Goal: Communication & Community: Answer question/provide support

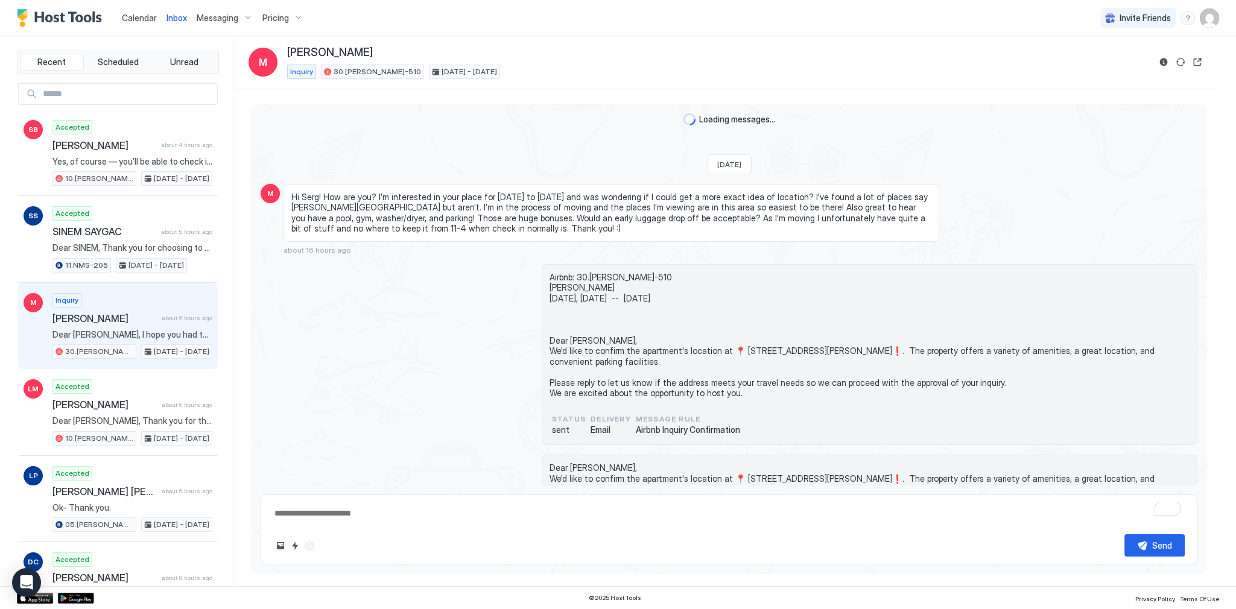
scroll to position [455, 0]
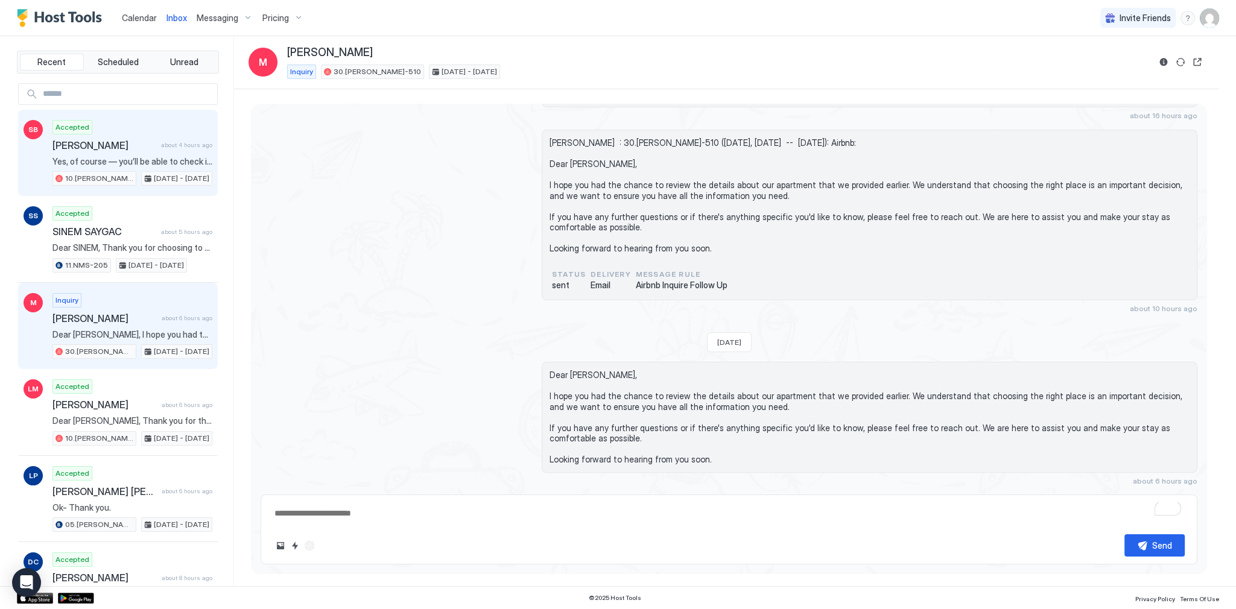
drag, startPoint x: 130, startPoint y: 145, endPoint x: 162, endPoint y: 135, distance: 33.6
click at [130, 145] on span "[PERSON_NAME]" at bounding box center [104, 145] width 104 height 12
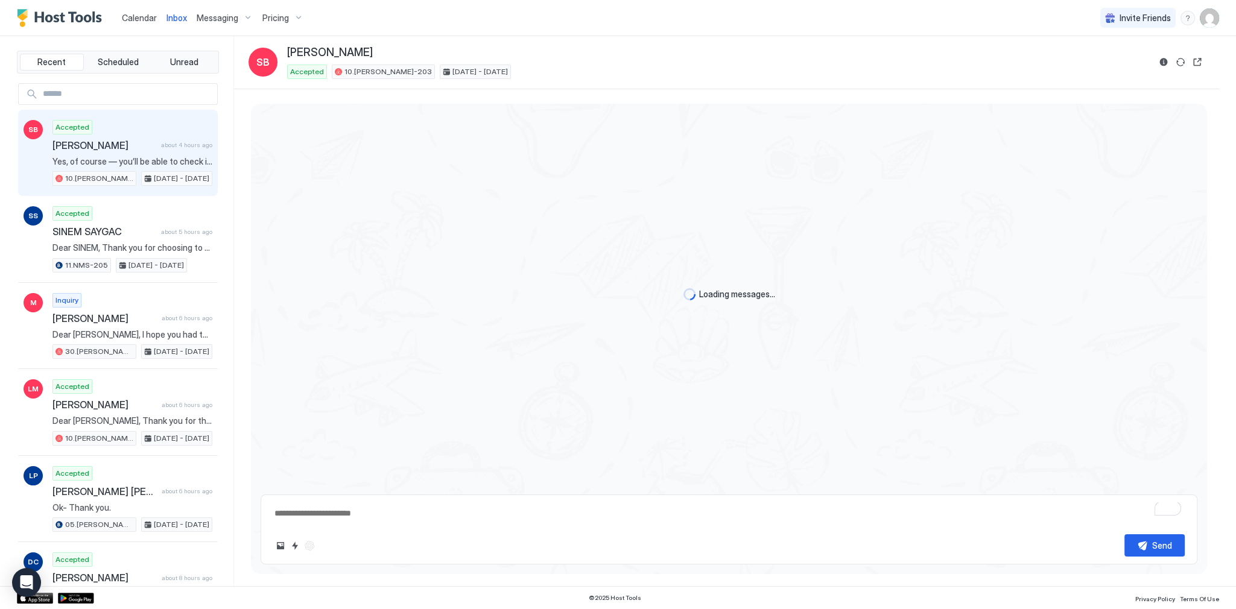
scroll to position [1064, 0]
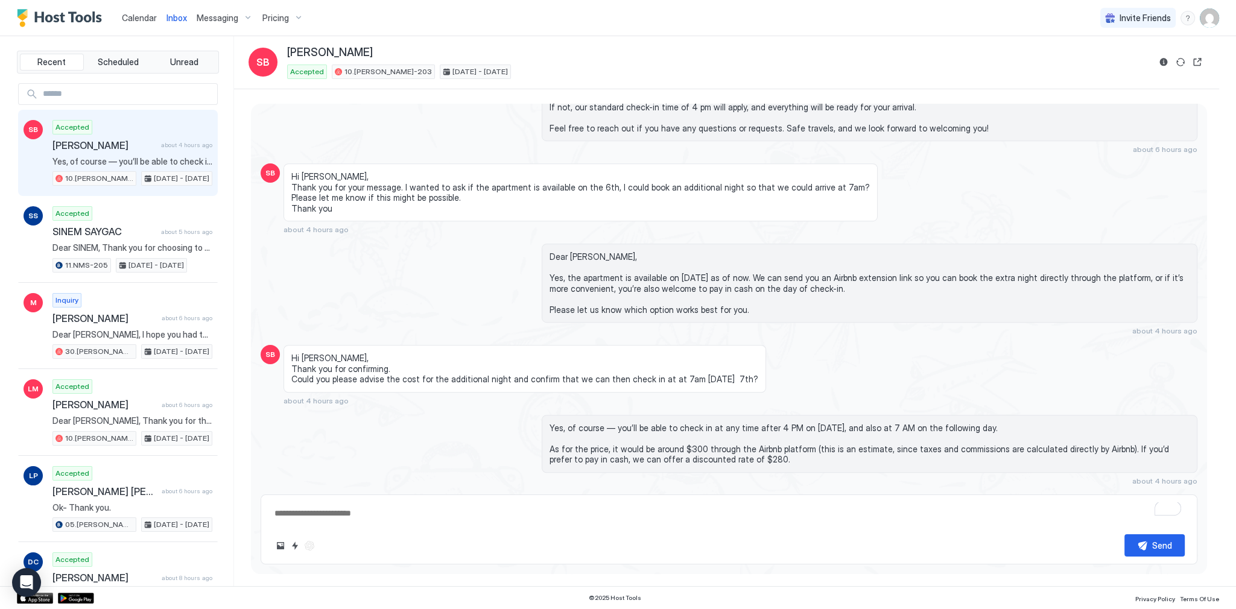
click at [698, 273] on span "Dear [PERSON_NAME], Yes, the apartment is available on [DATE] as of now. We can…" at bounding box center [870, 283] width 640 height 63
click at [701, 267] on span "Dear [PERSON_NAME], Yes, the apartment is available on [DATE] as of now. We can…" at bounding box center [870, 283] width 640 height 63
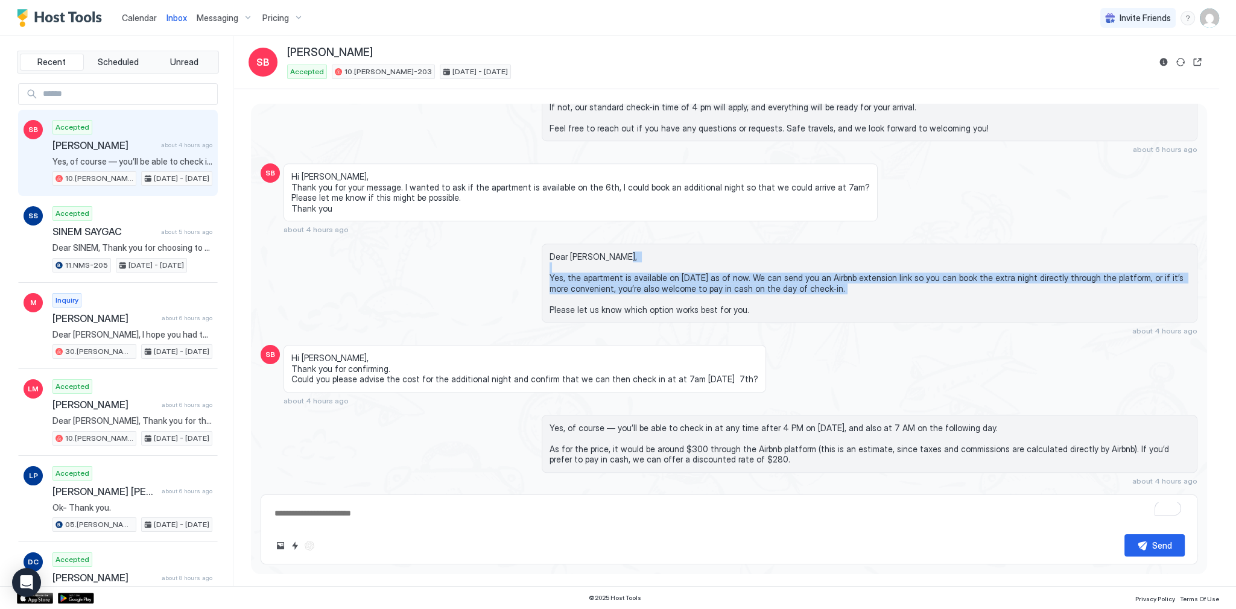
click at [701, 267] on span "Dear [PERSON_NAME], Yes, the apartment is available on [DATE] as of now. We can…" at bounding box center [870, 283] width 640 height 63
click at [443, 256] on div "Dear Sheridan, Yes, the apartment is available on October 6th as of now. We can…" at bounding box center [729, 290] width 937 height 92
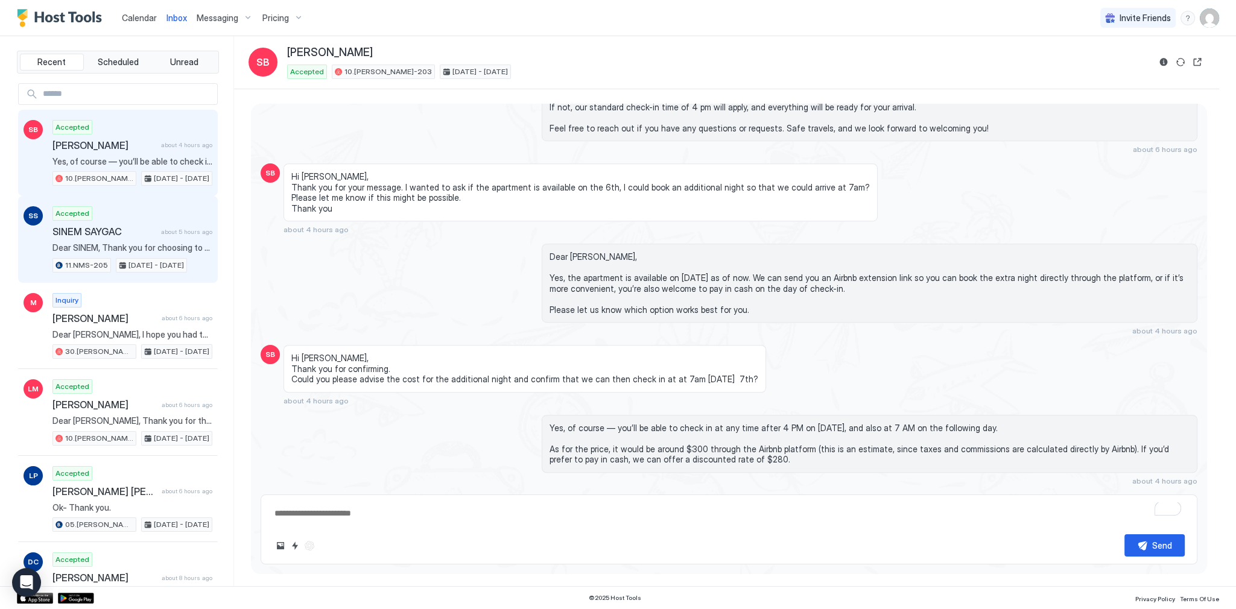
click at [60, 229] on span "SINEM SAYGAC" at bounding box center [104, 232] width 104 height 12
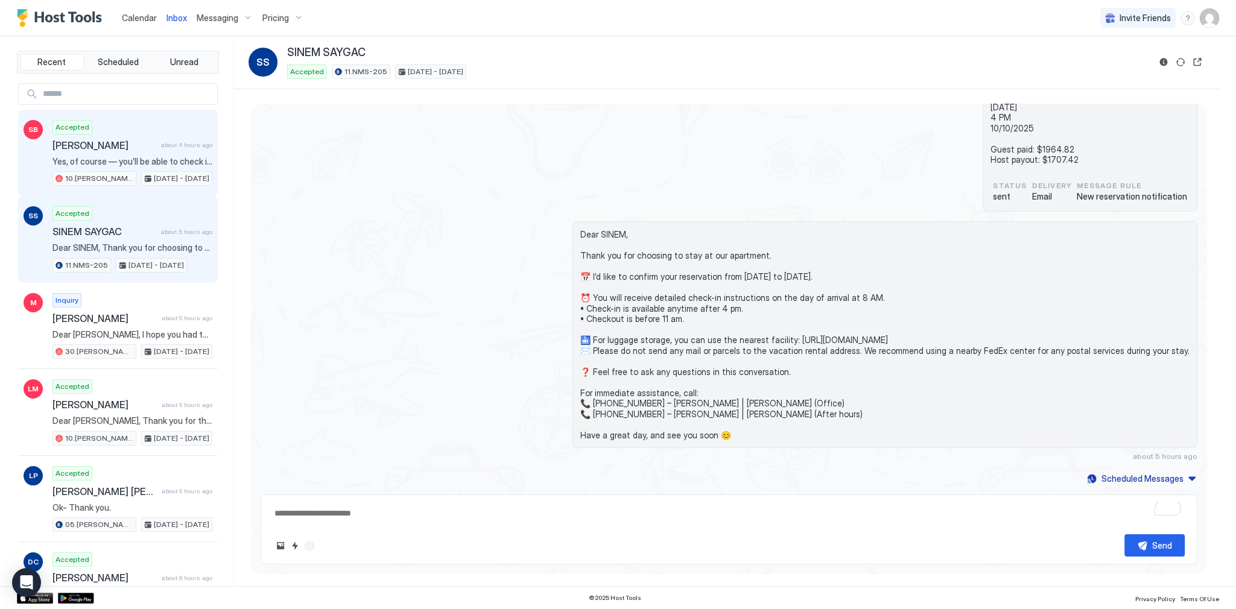
click at [123, 164] on span "Yes, of course — you’ll be able to check in at any time after 4 PM on [DATE], a…" at bounding box center [132, 161] width 160 height 11
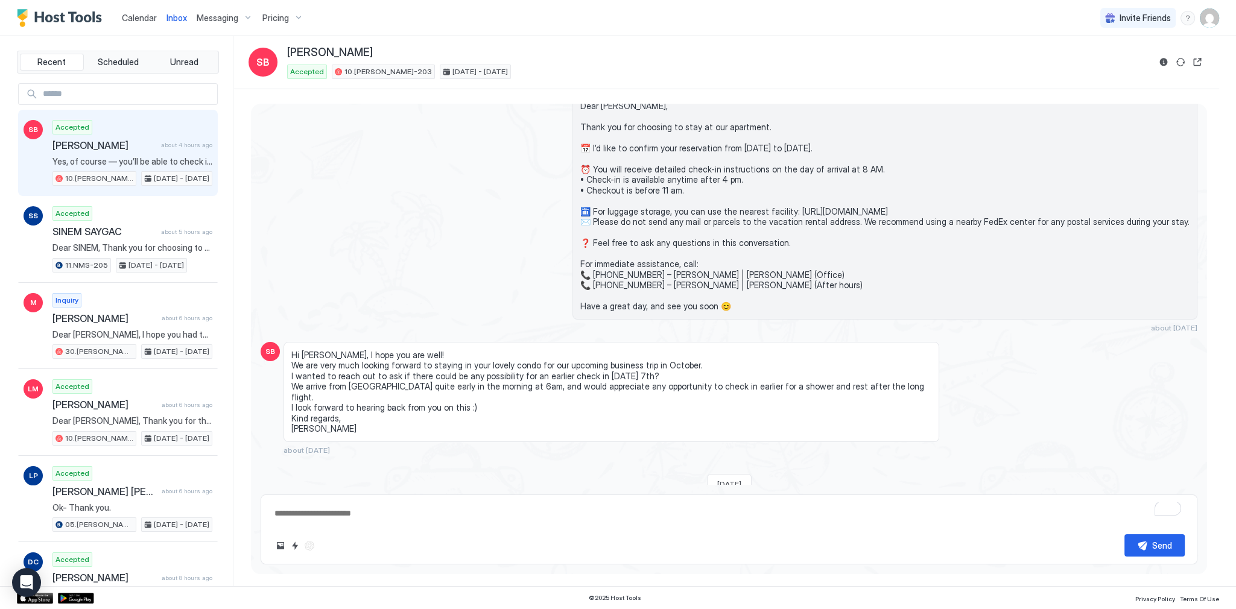
scroll to position [1064, 0]
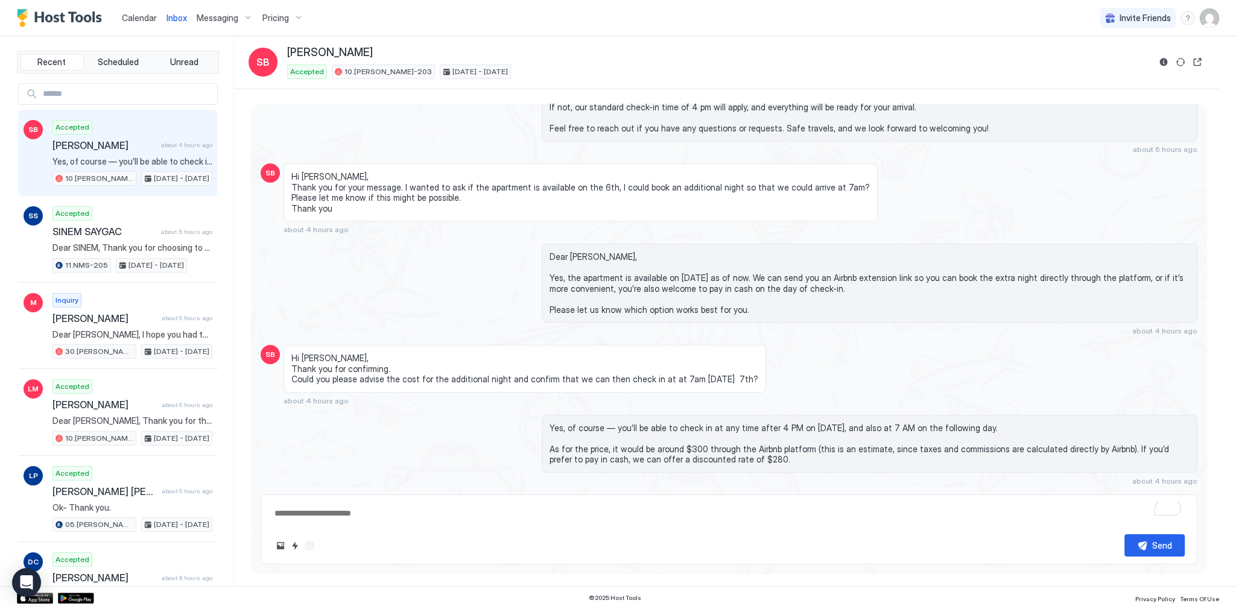
click at [340, 171] on span "Hi [PERSON_NAME], Thank you for your message. I wanted to ask if the apartment …" at bounding box center [580, 192] width 579 height 42
click at [290, 164] on div "Hi [PERSON_NAME], Thank you for your message. I wanted to ask if the apartment …" at bounding box center [581, 193] width 594 height 58
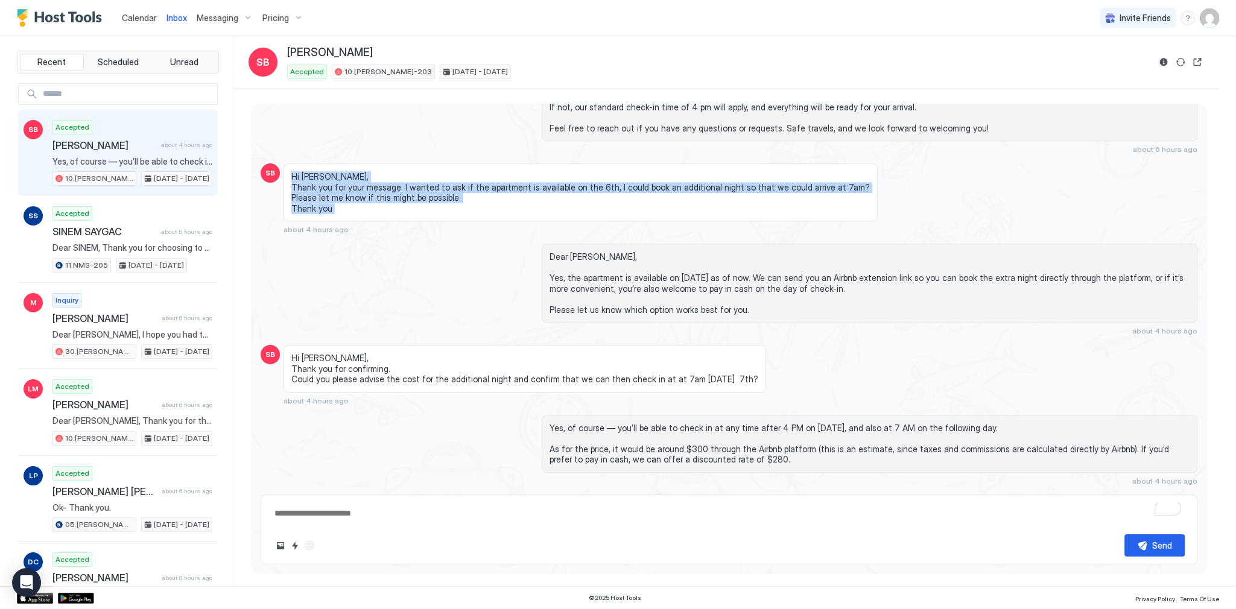
drag, startPoint x: 290, startPoint y: 148, endPoint x: 307, endPoint y: 181, distance: 37.0
click at [307, 181] on div "Hi [PERSON_NAME], Thank you for your message. I wanted to ask if the apartment …" at bounding box center [581, 193] width 594 height 58
click at [307, 181] on span "Hi [PERSON_NAME], Thank you for your message. I wanted to ask if the apartment …" at bounding box center [580, 192] width 579 height 42
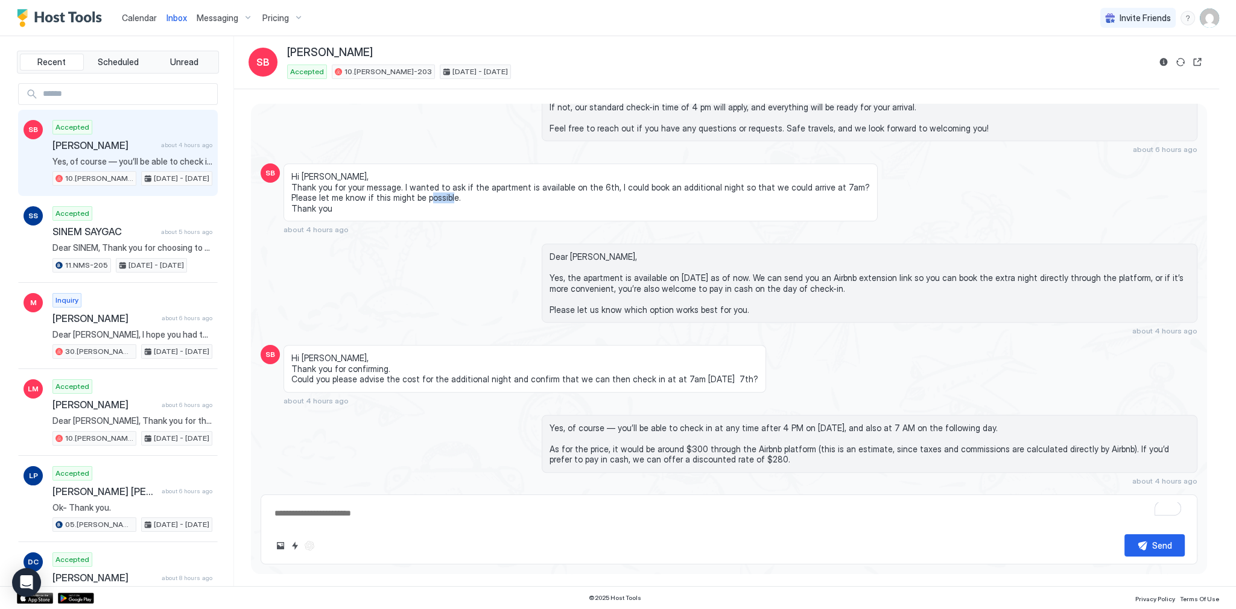
click at [307, 181] on span "Hi [PERSON_NAME], Thank you for your message. I wanted to ask if the apartment …" at bounding box center [580, 192] width 579 height 42
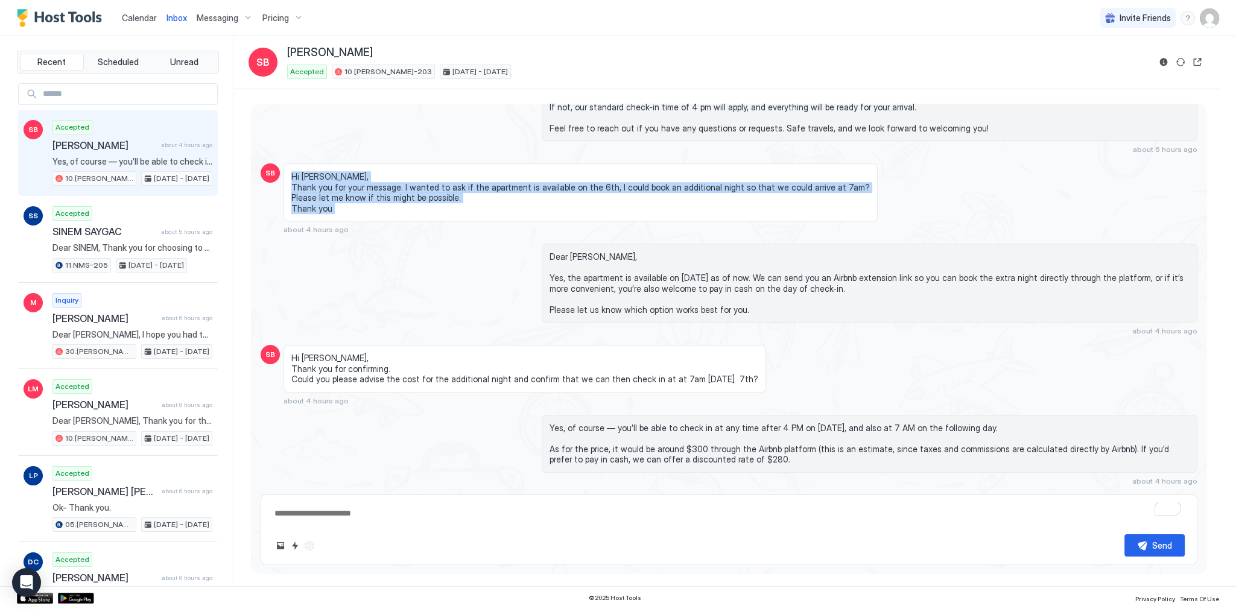
drag, startPoint x: 307, startPoint y: 181, endPoint x: 297, endPoint y: 151, distance: 31.7
click at [297, 171] on span "Hi [PERSON_NAME], Thank you for your message. I wanted to ask if the apartment …" at bounding box center [580, 192] width 579 height 42
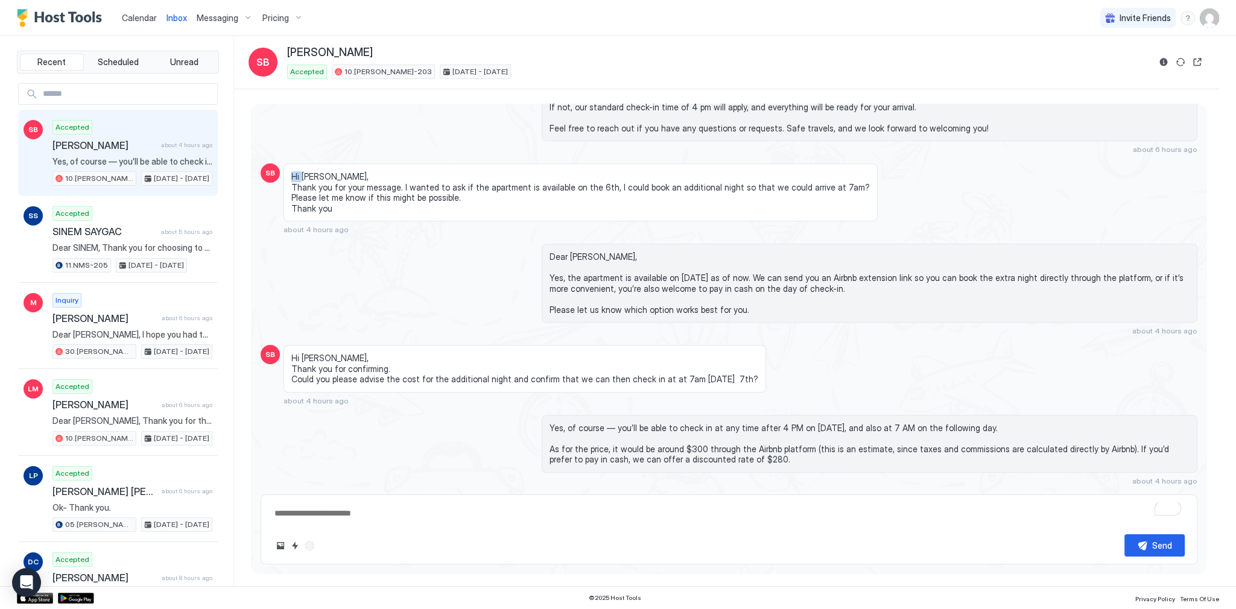
click at [297, 171] on span "Hi [PERSON_NAME], Thank you for your message. I wanted to ask if the apartment …" at bounding box center [580, 192] width 579 height 42
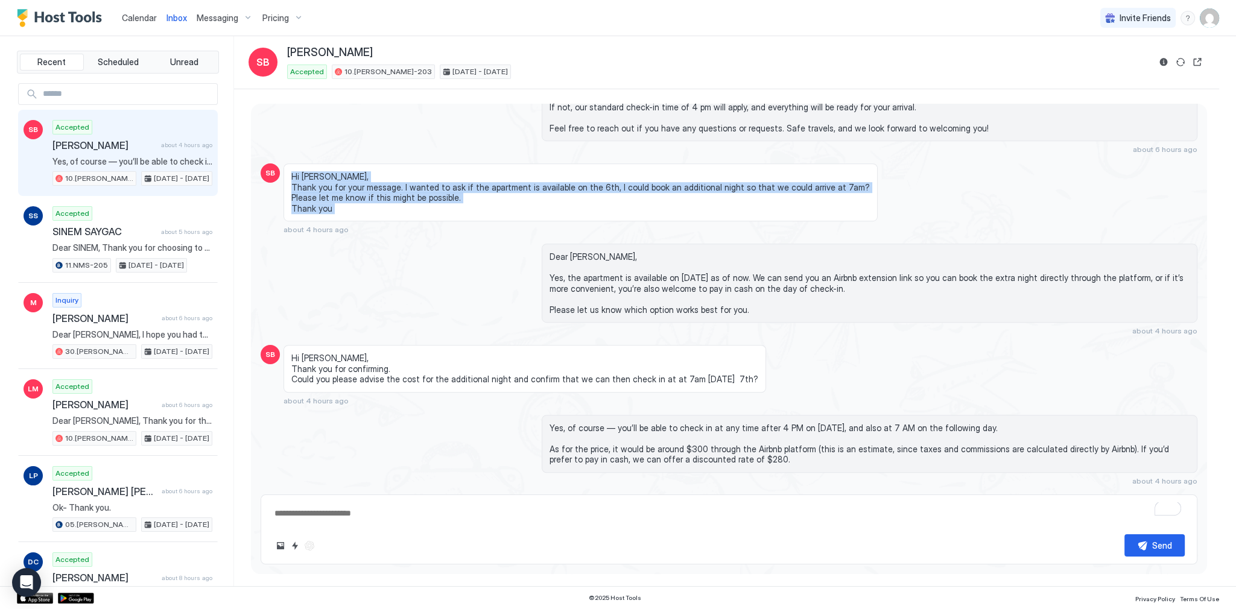
drag, startPoint x: 297, startPoint y: 150, endPoint x: 302, endPoint y: 188, distance: 38.9
click at [302, 188] on span "Hi [PERSON_NAME], Thank you for your message. I wanted to ask if the apartment …" at bounding box center [580, 192] width 579 height 42
click at [302, 185] on span "Hi [PERSON_NAME], Thank you for your message. I wanted to ask if the apartment …" at bounding box center [580, 192] width 579 height 42
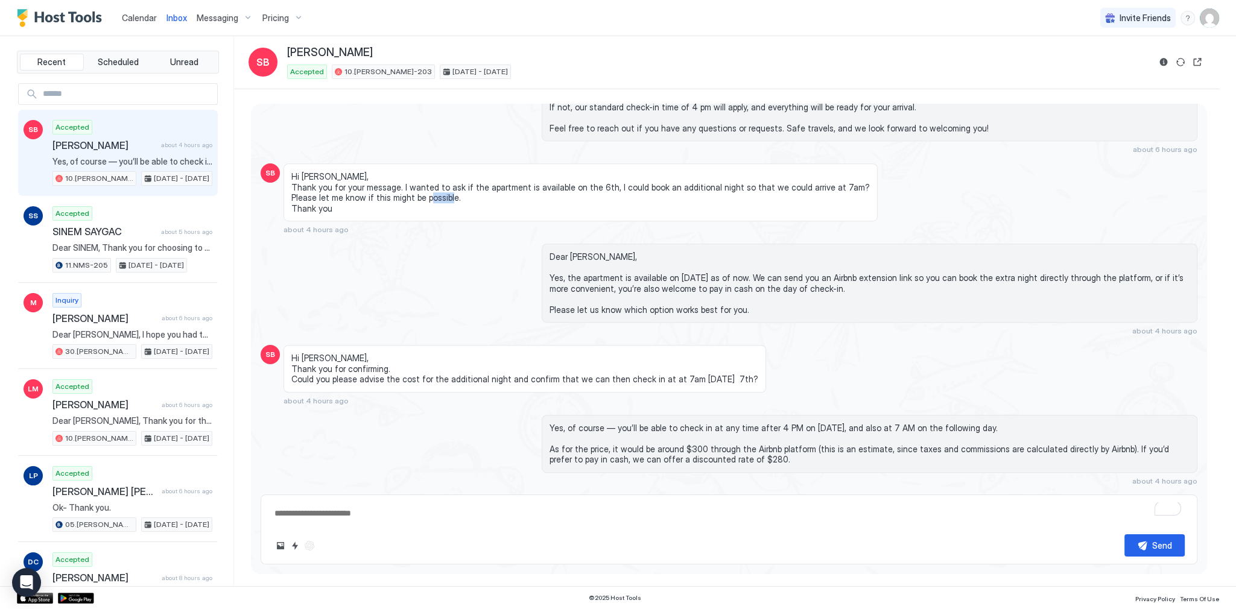
click at [302, 185] on span "Hi [PERSON_NAME], Thank you for your message. I wanted to ask if the apartment …" at bounding box center [580, 192] width 579 height 42
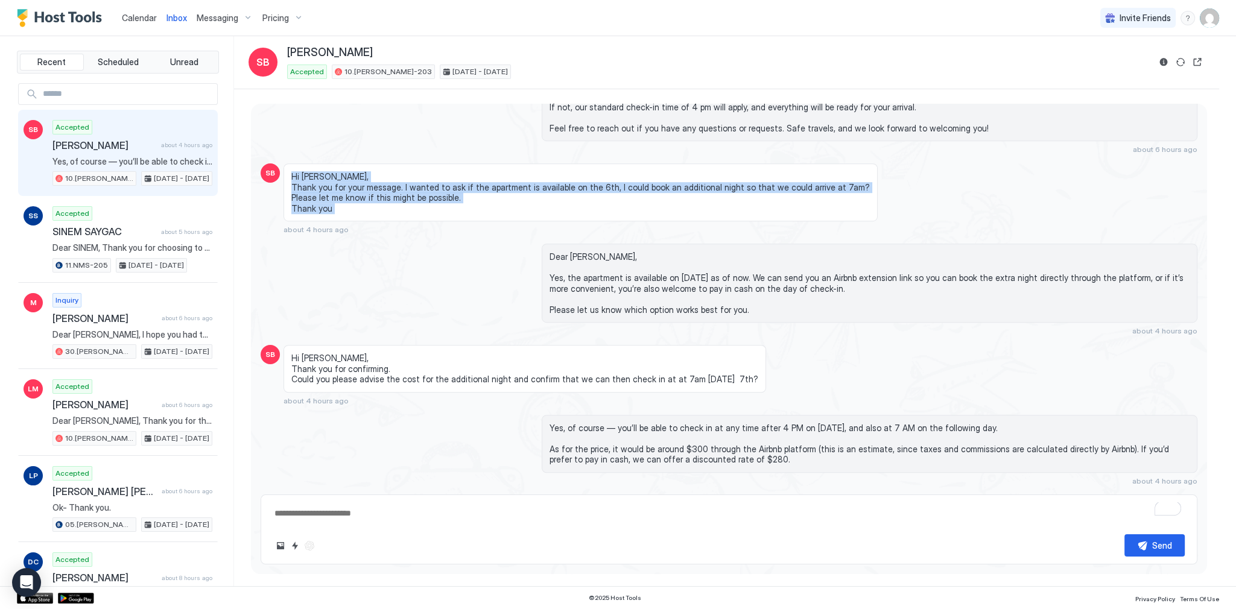
drag, startPoint x: 302, startPoint y: 185, endPoint x: 303, endPoint y: 156, distance: 29.0
click at [303, 171] on span "Hi [PERSON_NAME], Thank you for your message. I wanted to ask if the apartment …" at bounding box center [580, 192] width 579 height 42
click at [300, 171] on span "Hi [PERSON_NAME], Thank you for your message. I wanted to ask if the apartment …" at bounding box center [580, 192] width 579 height 42
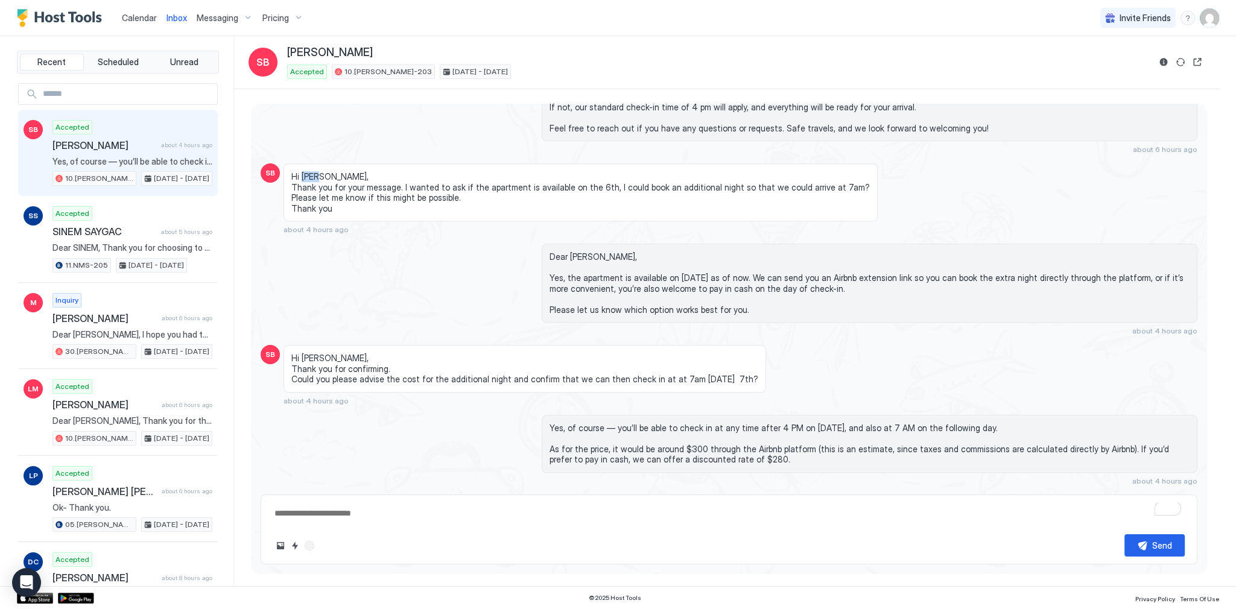
click at [300, 171] on span "Hi [PERSON_NAME], Thank you for your message. I wanted to ask if the apartment …" at bounding box center [580, 192] width 579 height 42
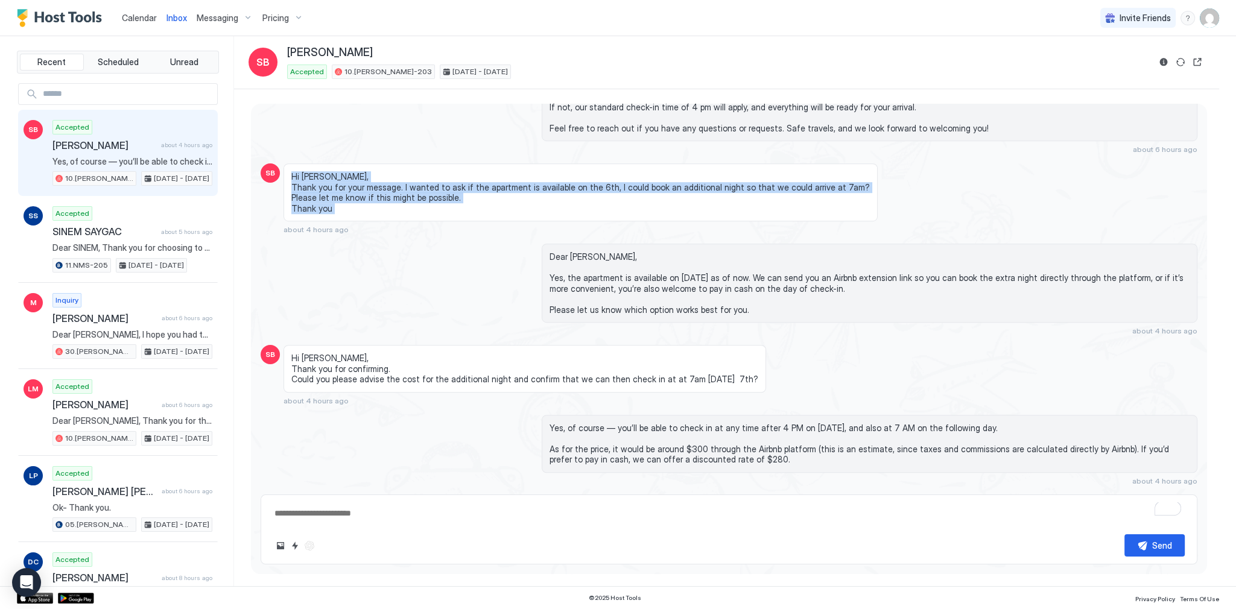
drag, startPoint x: 300, startPoint y: 150, endPoint x: 300, endPoint y: 181, distance: 30.8
click at [300, 181] on span "Hi [PERSON_NAME], Thank you for your message. I wanted to ask if the apartment …" at bounding box center [580, 192] width 579 height 42
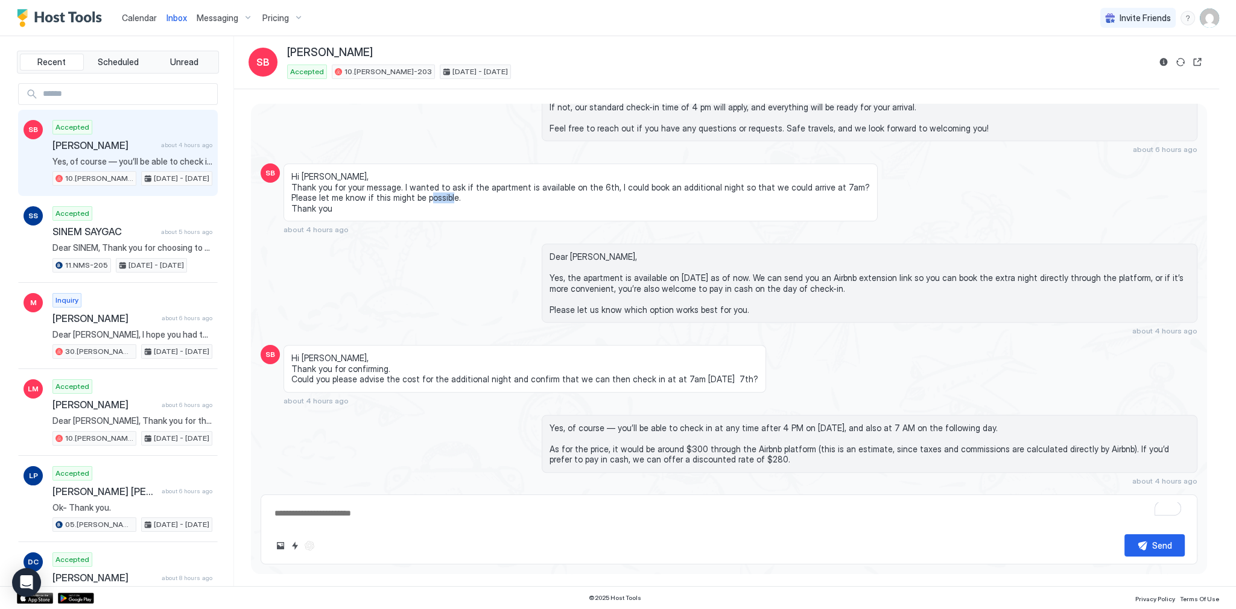
click at [300, 181] on span "Hi [PERSON_NAME], Thank you for your message. I wanted to ask if the apartment …" at bounding box center [580, 192] width 579 height 42
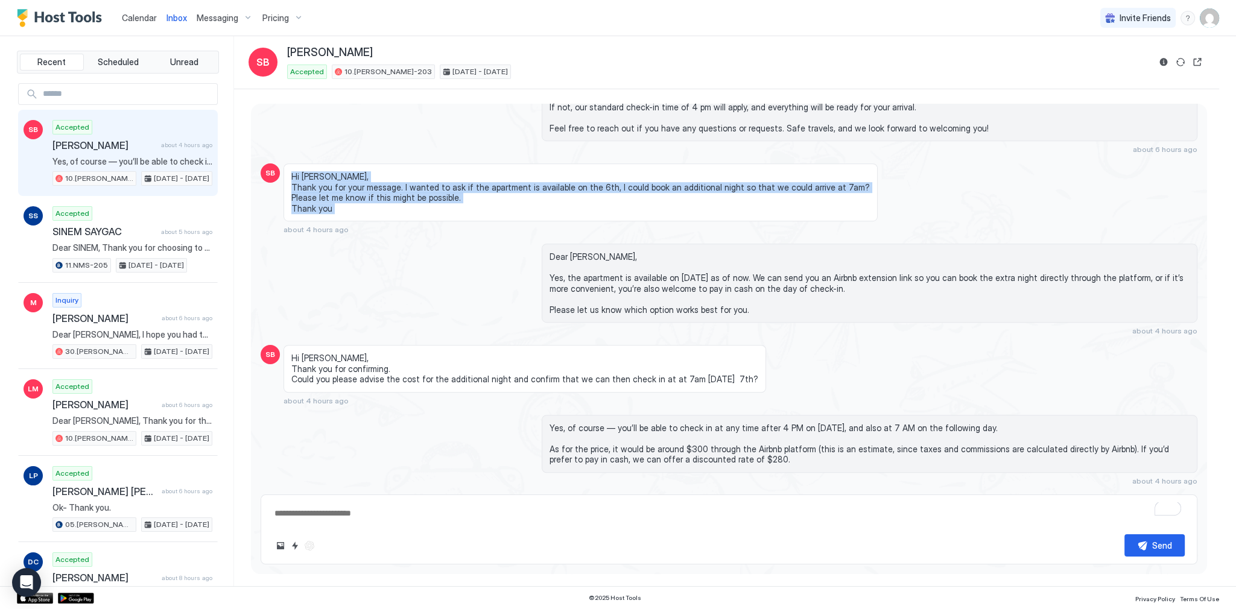
drag, startPoint x: 300, startPoint y: 181, endPoint x: 305, endPoint y: 154, distance: 27.0
click at [305, 171] on span "Hi [PERSON_NAME], Thank you for your message. I wanted to ask if the apartment …" at bounding box center [580, 192] width 579 height 42
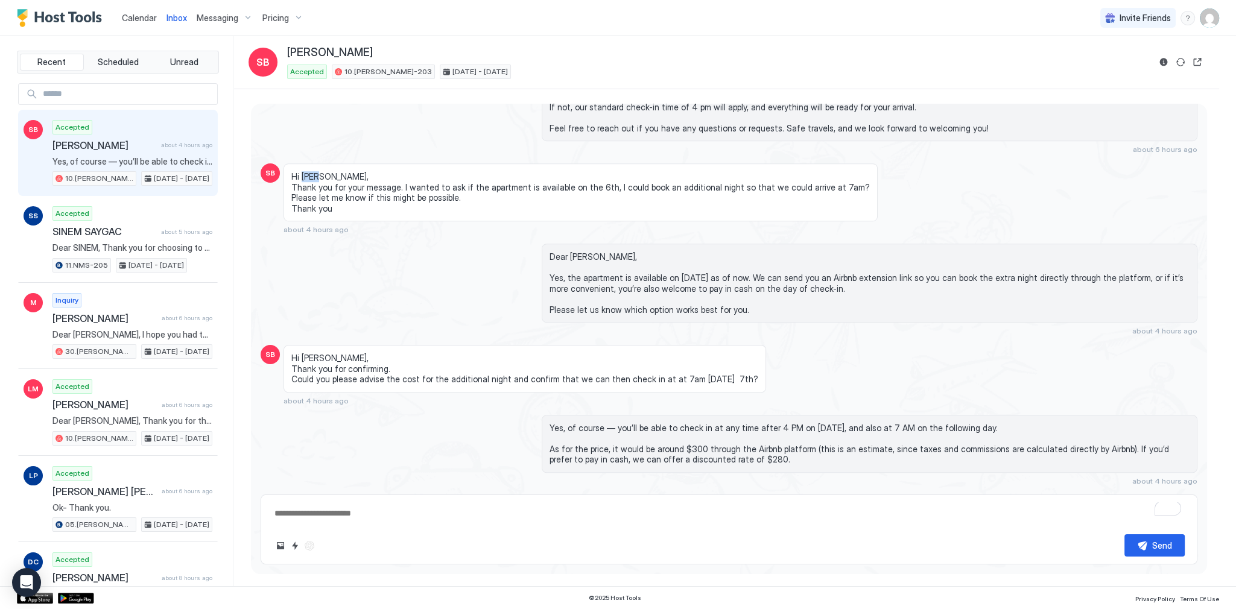
click at [305, 171] on span "Hi [PERSON_NAME], Thank you for your message. I wanted to ask if the apartment …" at bounding box center [580, 192] width 579 height 42
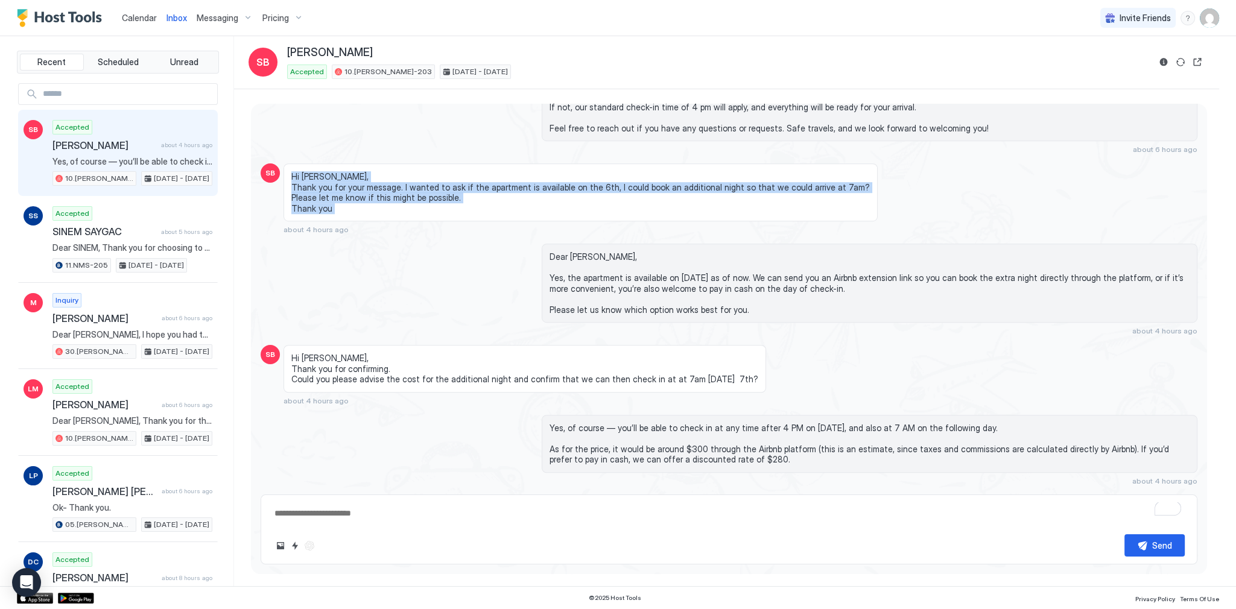
drag, startPoint x: 305, startPoint y: 154, endPoint x: 307, endPoint y: 191, distance: 36.9
click at [307, 191] on div "Hi [PERSON_NAME], Thank you for your message. I wanted to ask if the apartment …" at bounding box center [581, 193] width 594 height 58
click at [309, 183] on span "Hi [PERSON_NAME], Thank you for your message. I wanted to ask if the apartment …" at bounding box center [580, 192] width 579 height 42
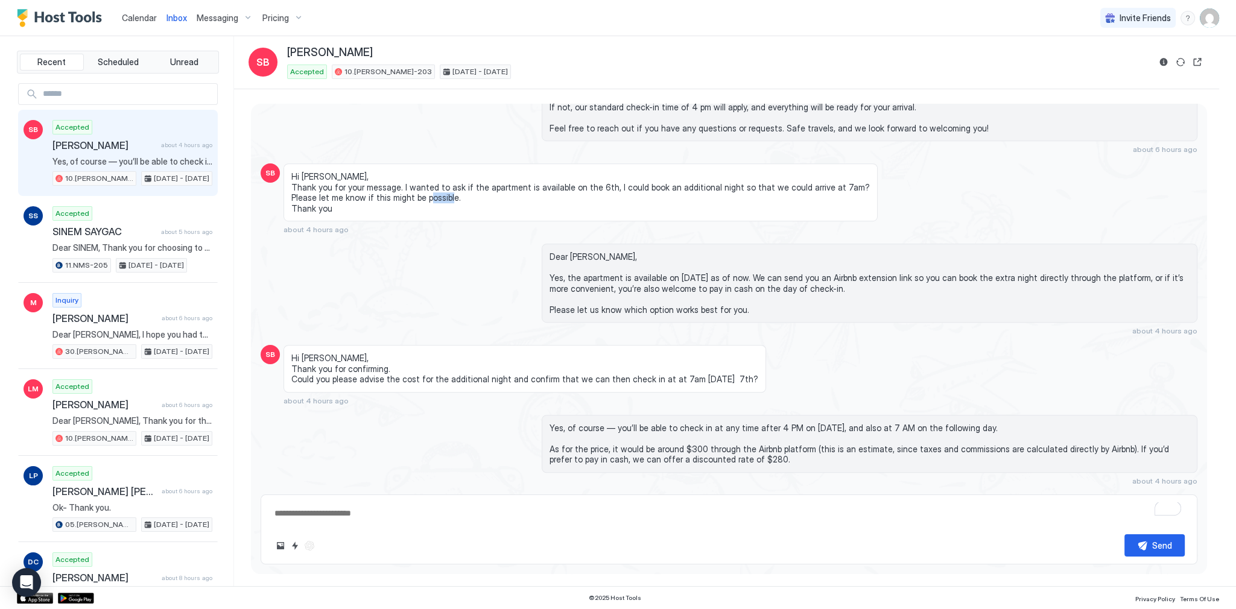
click at [309, 183] on span "Hi [PERSON_NAME], Thank you for your message. I wanted to ask if the apartment …" at bounding box center [580, 192] width 579 height 42
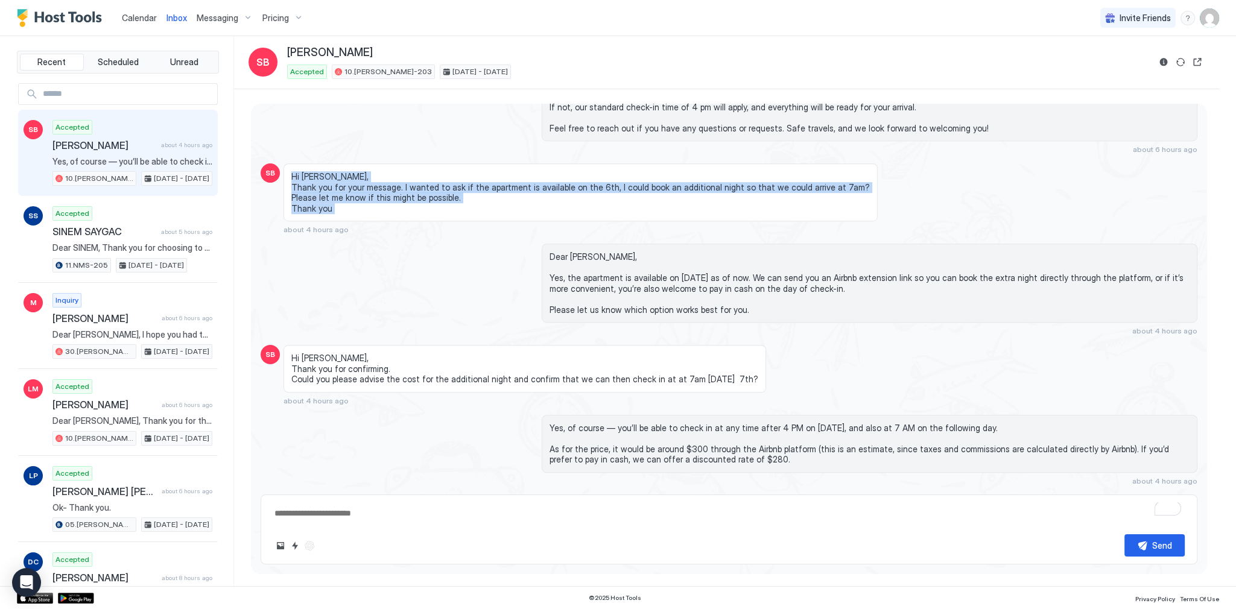
drag, startPoint x: 309, startPoint y: 183, endPoint x: 311, endPoint y: 154, distance: 29.0
click at [311, 171] on span "Hi [PERSON_NAME], Thank you for your message. I wanted to ask if the apartment …" at bounding box center [580, 192] width 579 height 42
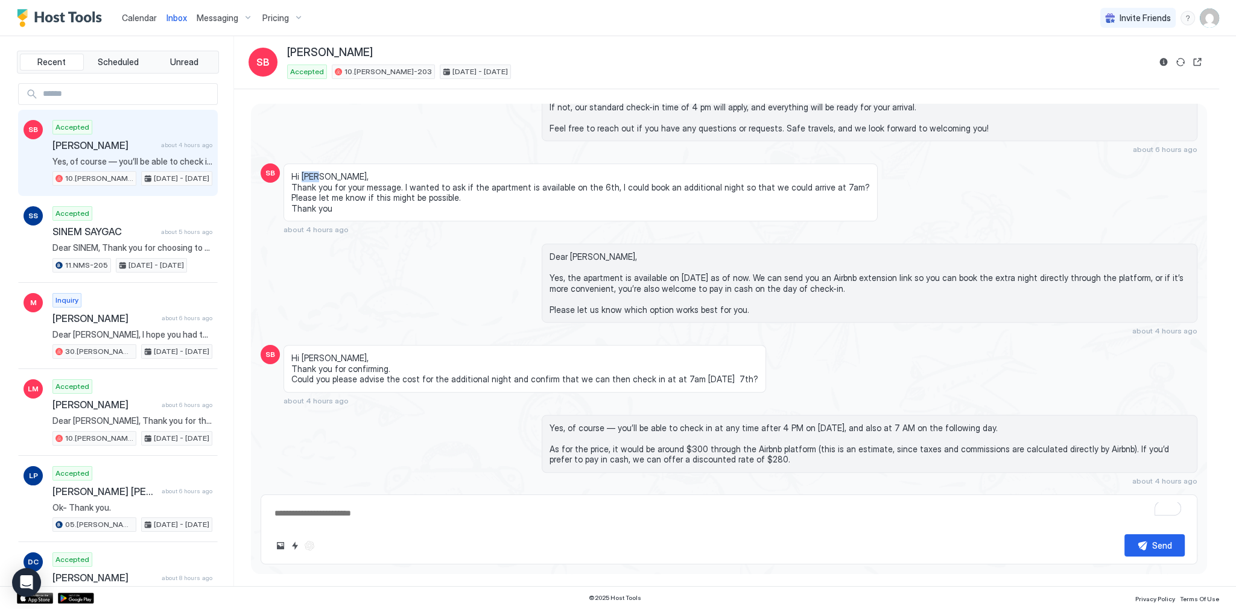
click at [311, 171] on span "Hi [PERSON_NAME], Thank you for your message. I wanted to ask if the apartment …" at bounding box center [580, 192] width 579 height 42
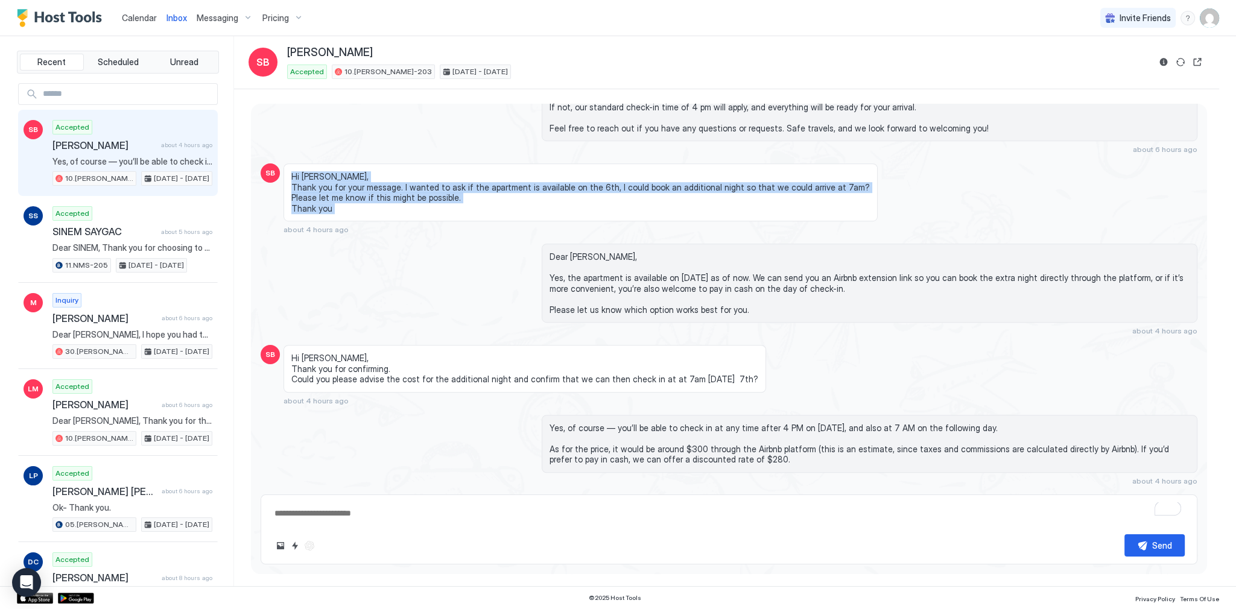
drag, startPoint x: 311, startPoint y: 154, endPoint x: 309, endPoint y: 186, distance: 31.4
click at [309, 186] on span "Hi [PERSON_NAME], Thank you for your message. I wanted to ask if the apartment …" at bounding box center [580, 192] width 579 height 42
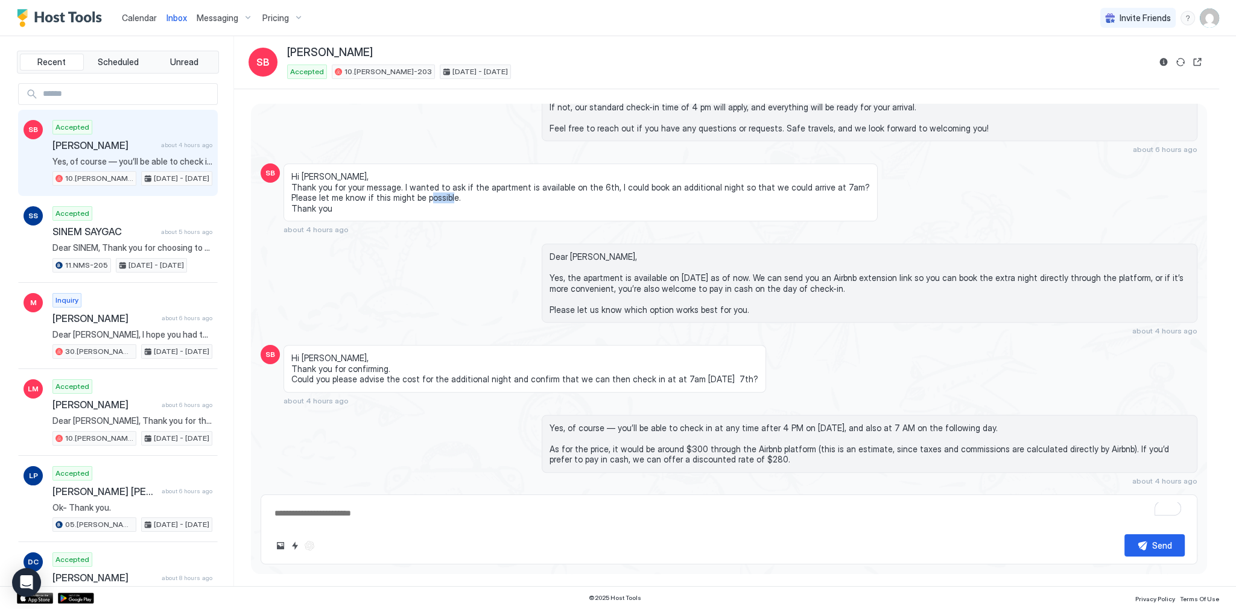
click at [309, 186] on span "Hi [PERSON_NAME], Thank you for your message. I wanted to ask if the apartment …" at bounding box center [580, 192] width 579 height 42
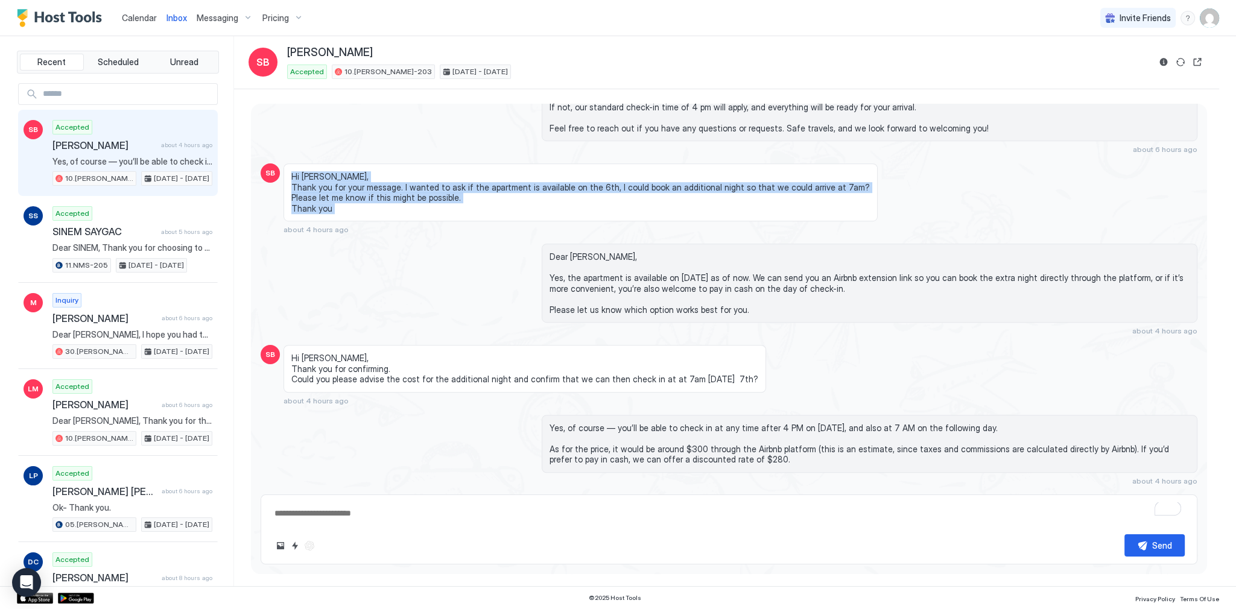
drag, startPoint x: 309, startPoint y: 186, endPoint x: 309, endPoint y: 152, distance: 33.8
click at [311, 171] on span "Hi [PERSON_NAME], Thank you for your message. I wanted to ask if the apartment …" at bounding box center [580, 192] width 579 height 42
click at [309, 171] on span "Hi [PERSON_NAME], Thank you for your message. I wanted to ask if the apartment …" at bounding box center [580, 192] width 579 height 42
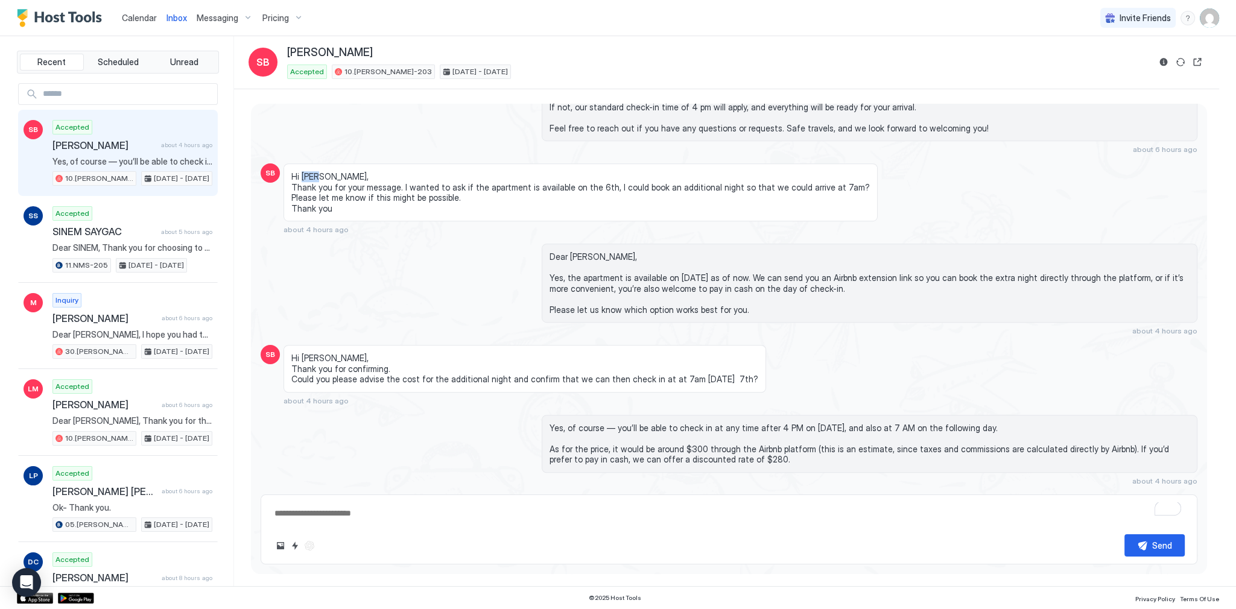
click at [309, 171] on span "Hi [PERSON_NAME], Thank you for your message. I wanted to ask if the apartment …" at bounding box center [580, 192] width 579 height 42
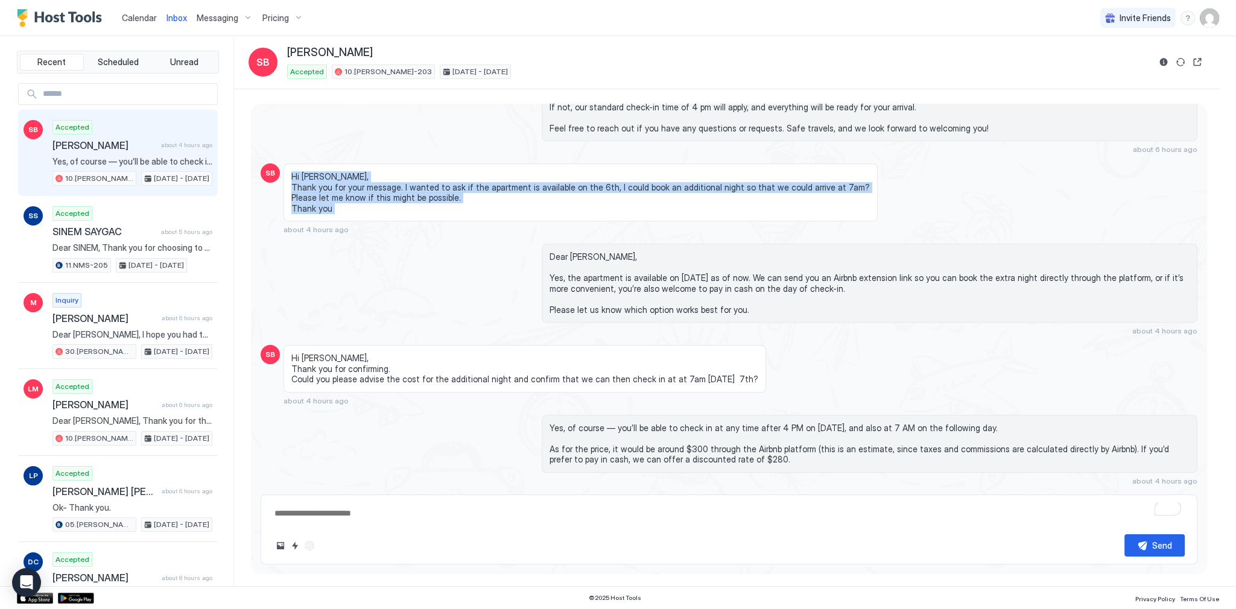
drag, startPoint x: 309, startPoint y: 152, endPoint x: 307, endPoint y: 188, distance: 36.2
click at [307, 188] on span "Hi [PERSON_NAME], Thank you for your message. I wanted to ask if the apartment …" at bounding box center [580, 192] width 579 height 42
click at [307, 186] on span "Hi [PERSON_NAME], Thank you for your message. I wanted to ask if the apartment …" at bounding box center [580, 192] width 579 height 42
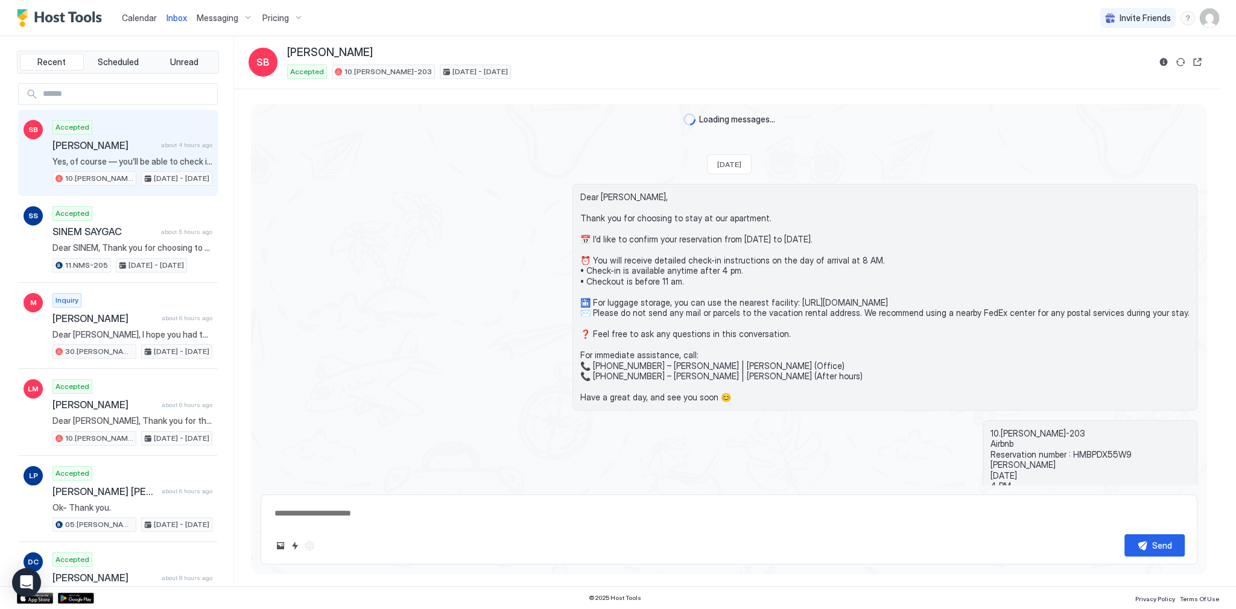
scroll to position [1064, 0]
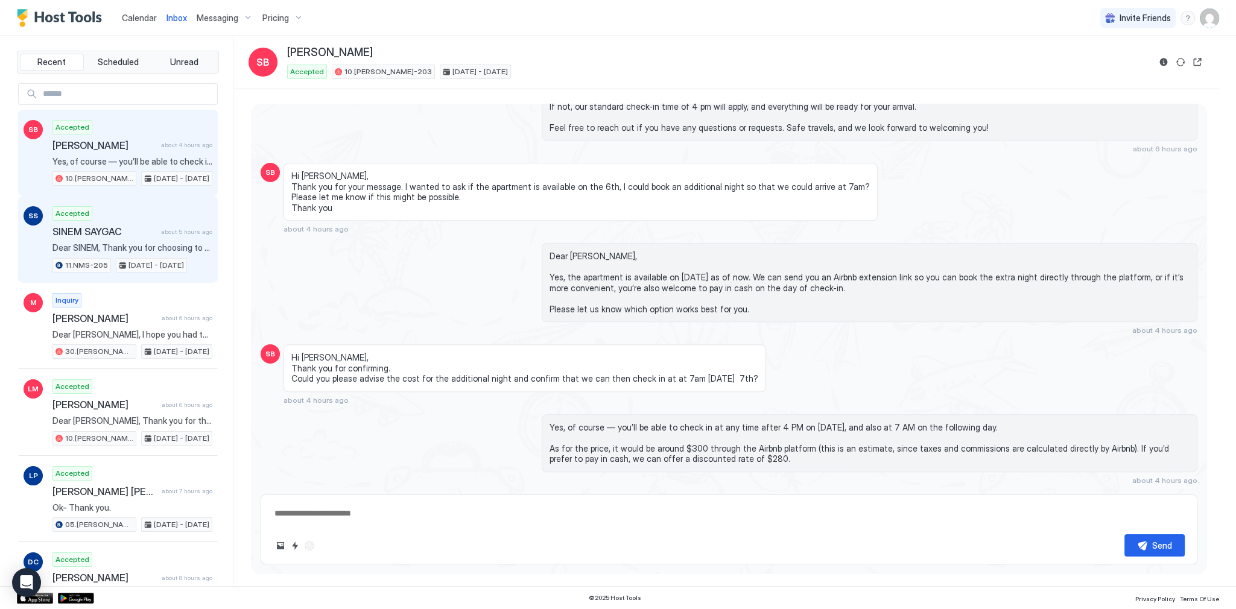
click at [98, 220] on div "Accepted SINEM SAYGAC about 5 hours ago Dear [PERSON_NAME], Thank you for choos…" at bounding box center [132, 239] width 160 height 66
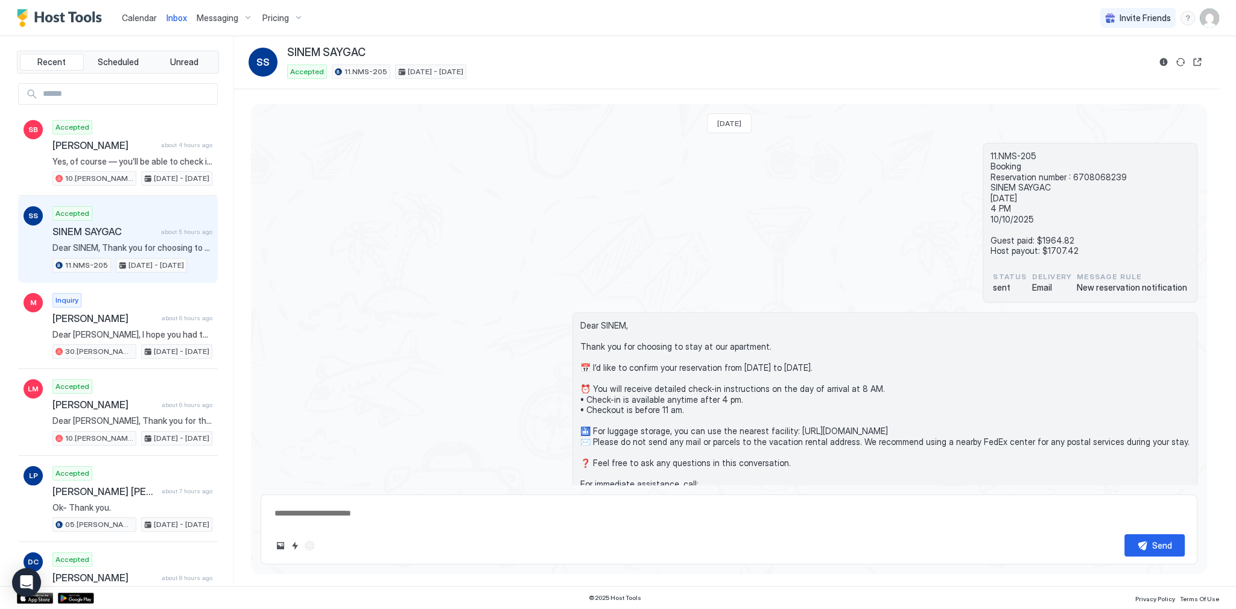
scroll to position [91, 0]
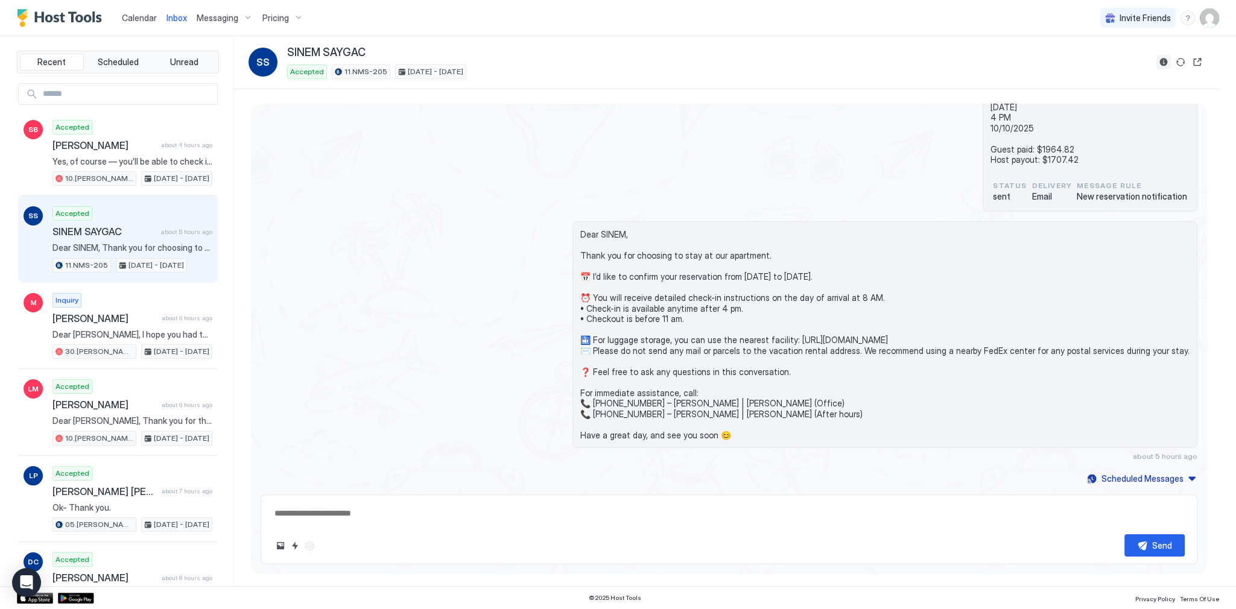
click at [1164, 62] on button "Reservation information" at bounding box center [1164, 62] width 14 height 14
type textarea "*"
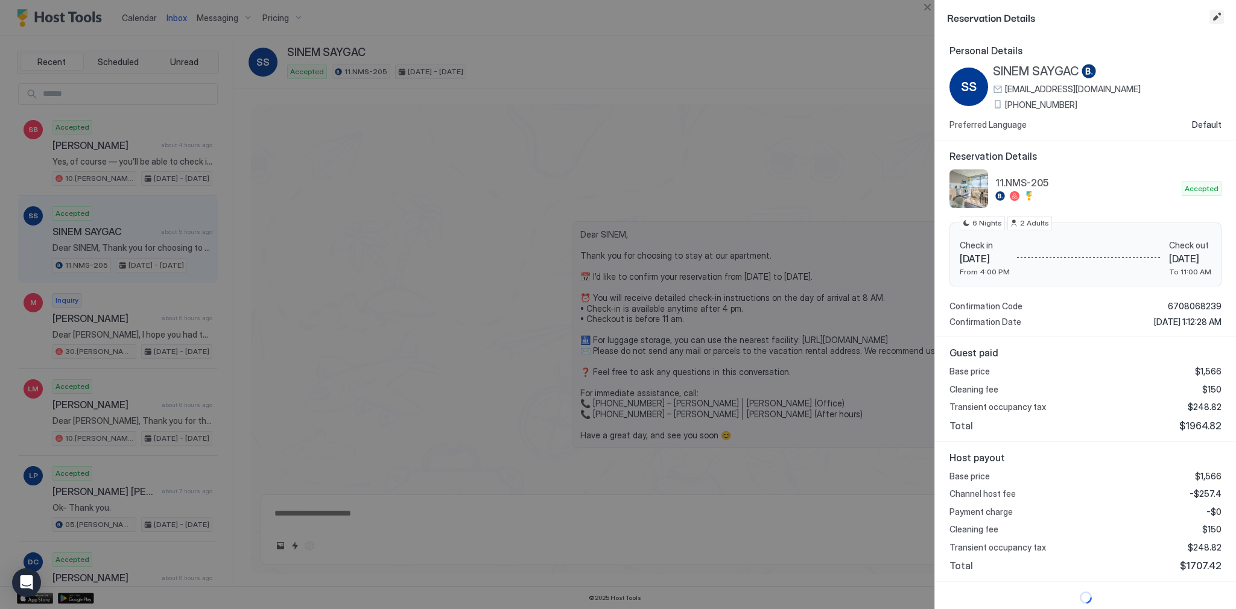
click at [1216, 19] on button "Edit reservation" at bounding box center [1217, 17] width 14 height 14
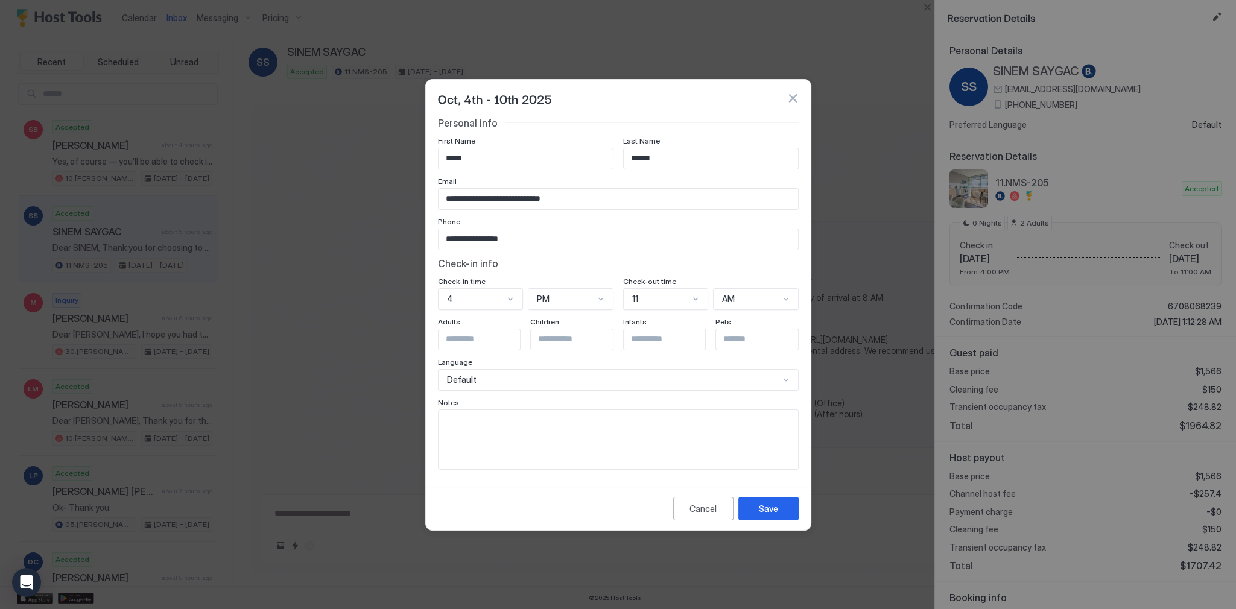
click at [478, 157] on input "*****" at bounding box center [526, 158] width 174 height 21
type input "*****"
type textarea "*"
click at [514, 154] on input "*****" at bounding box center [526, 158] width 174 height 21
type input "**"
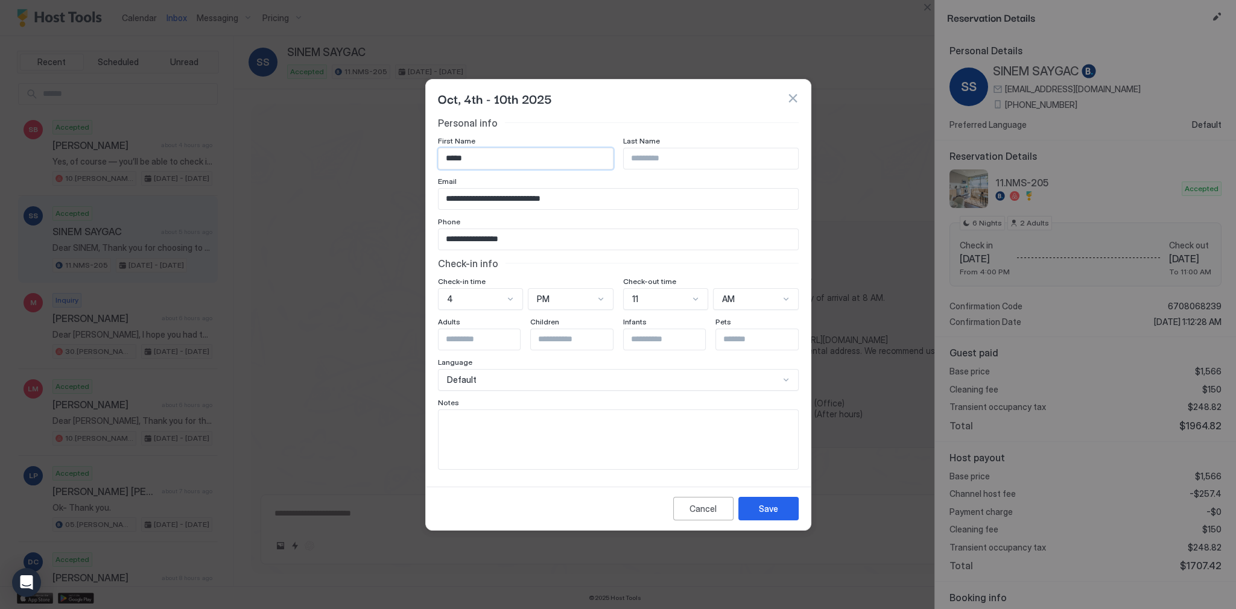
type input "*****"
type input "******"
click at [778, 506] on button "Save" at bounding box center [769, 509] width 60 height 24
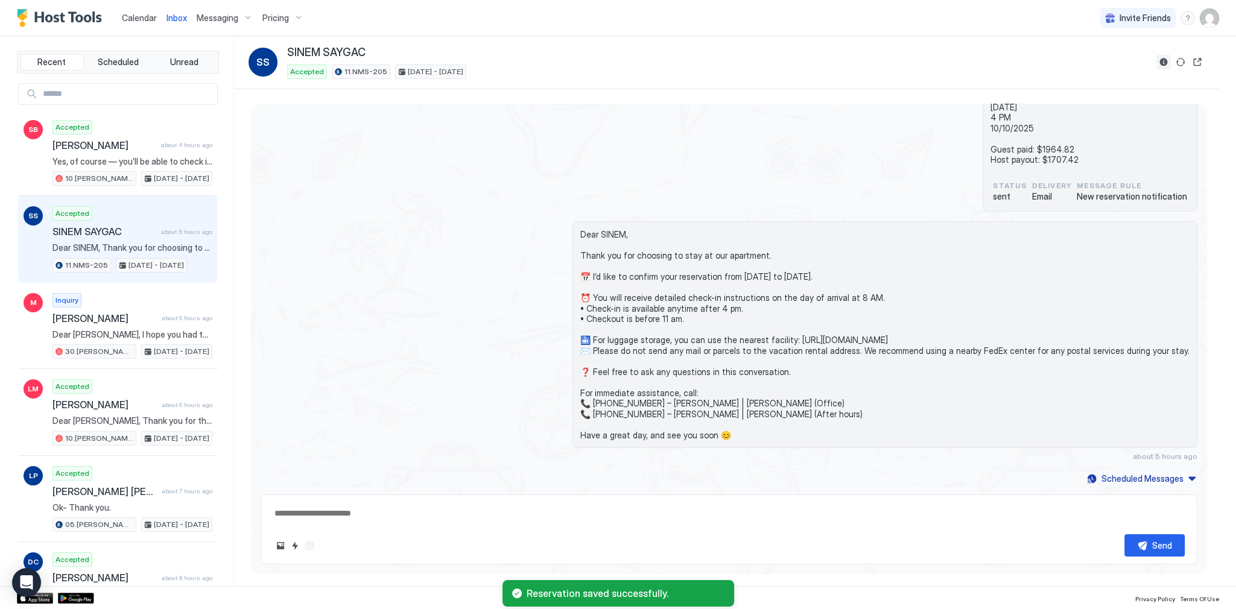
click at [1168, 63] on button "Reservation information" at bounding box center [1164, 62] width 14 height 14
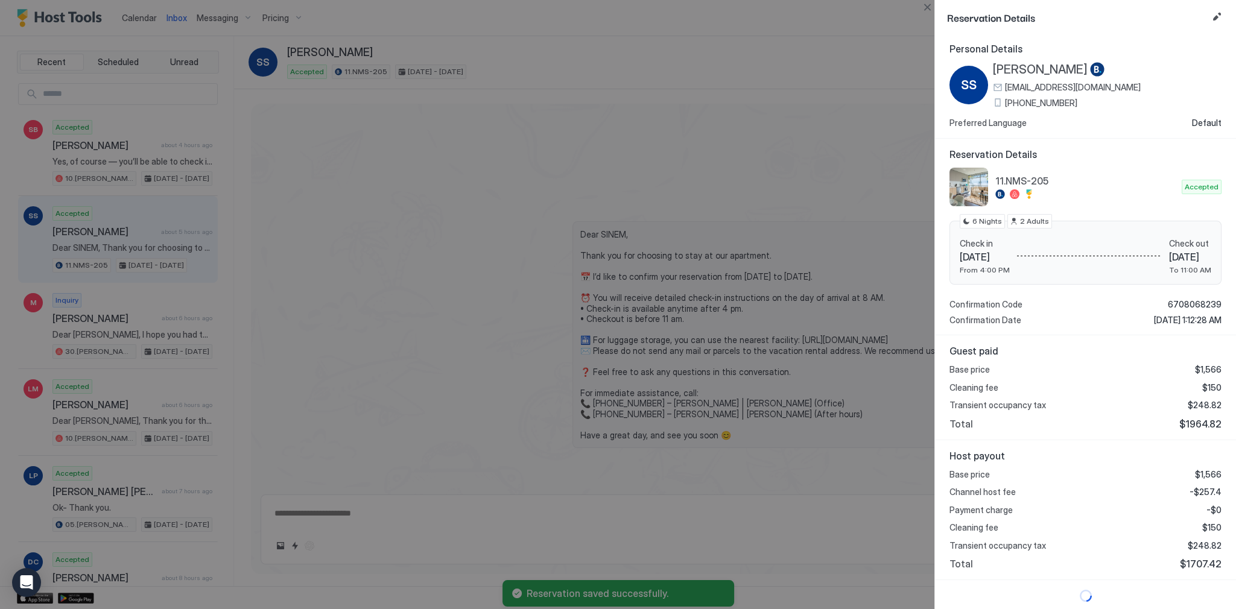
scroll to position [2, 0]
click at [1192, 432] on div "Guest paid Base price $1,566 Cleaning fee $150 Transient occupancy tax $248.82 …" at bounding box center [1085, 387] width 301 height 105
click at [1193, 408] on span "$248.82" at bounding box center [1205, 404] width 34 height 11
click at [1196, 420] on span "$1964.82" at bounding box center [1201, 424] width 42 height 12
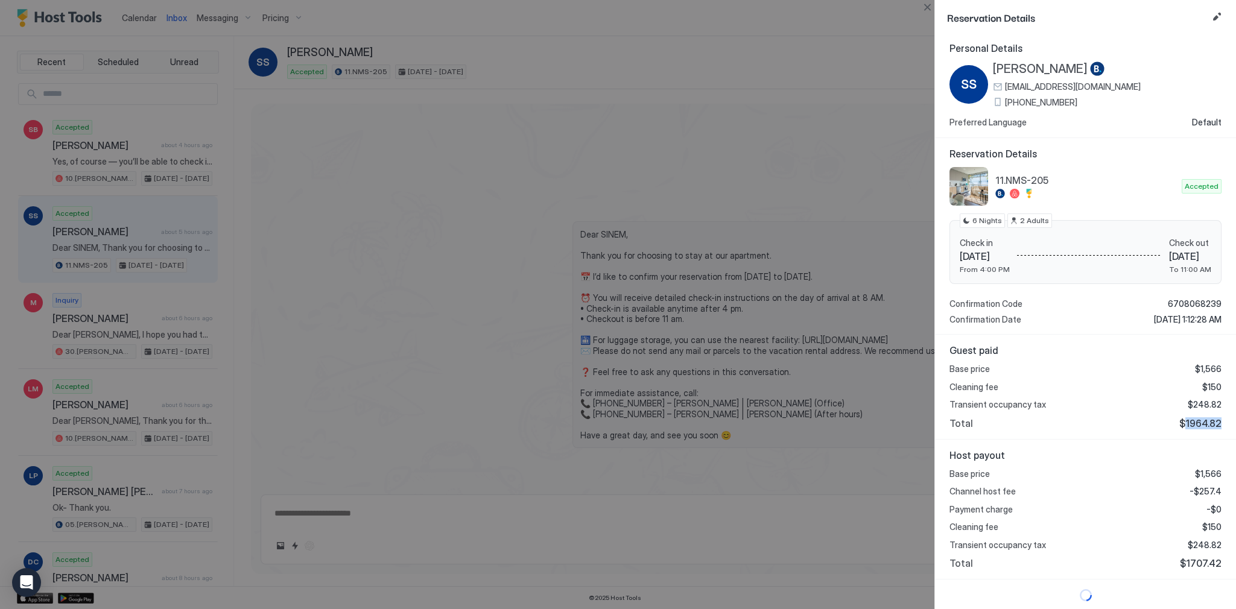
click at [1196, 420] on span "$1964.82" at bounding box center [1201, 424] width 42 height 12
copy span "1964.82"
click at [1209, 492] on span "-$257.4" at bounding box center [1206, 491] width 32 height 11
copy span "257.4"
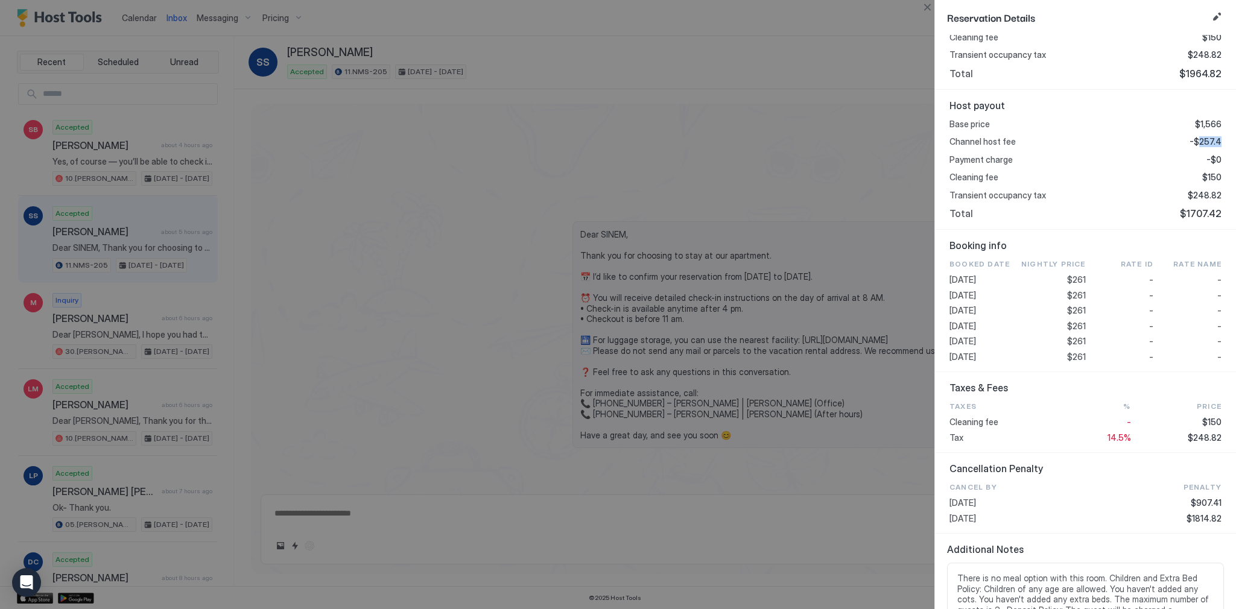
scroll to position [389, 0]
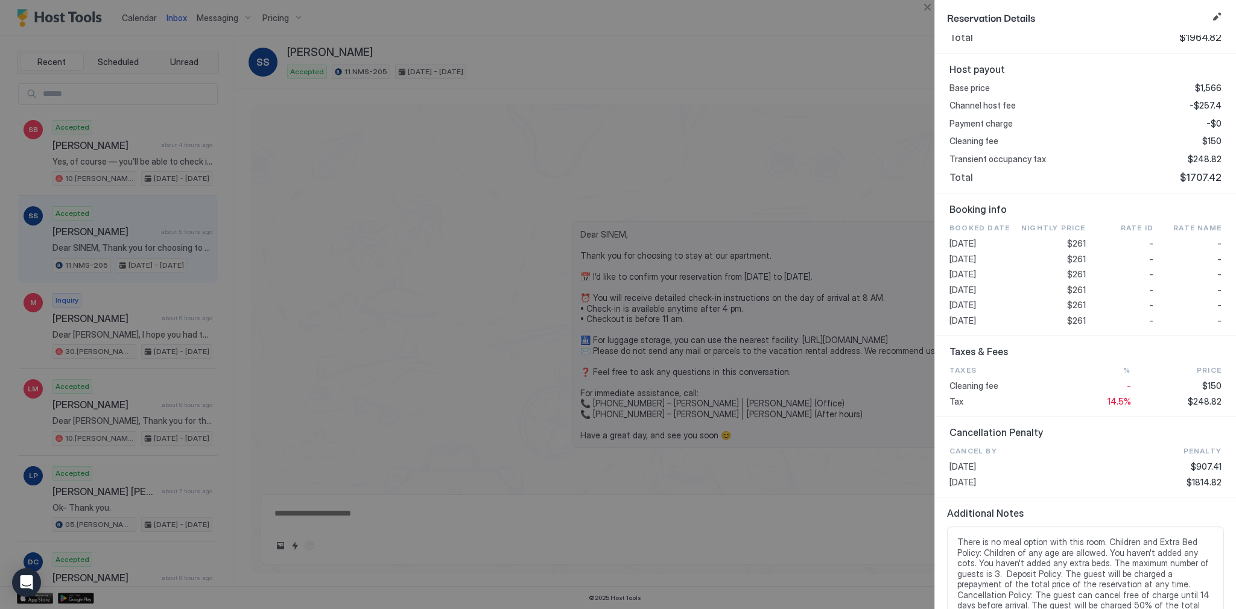
click at [1073, 273] on span "$261" at bounding box center [1076, 274] width 19 height 11
click at [1207, 400] on span "$248.82" at bounding box center [1205, 401] width 34 height 11
copy span "248.82"
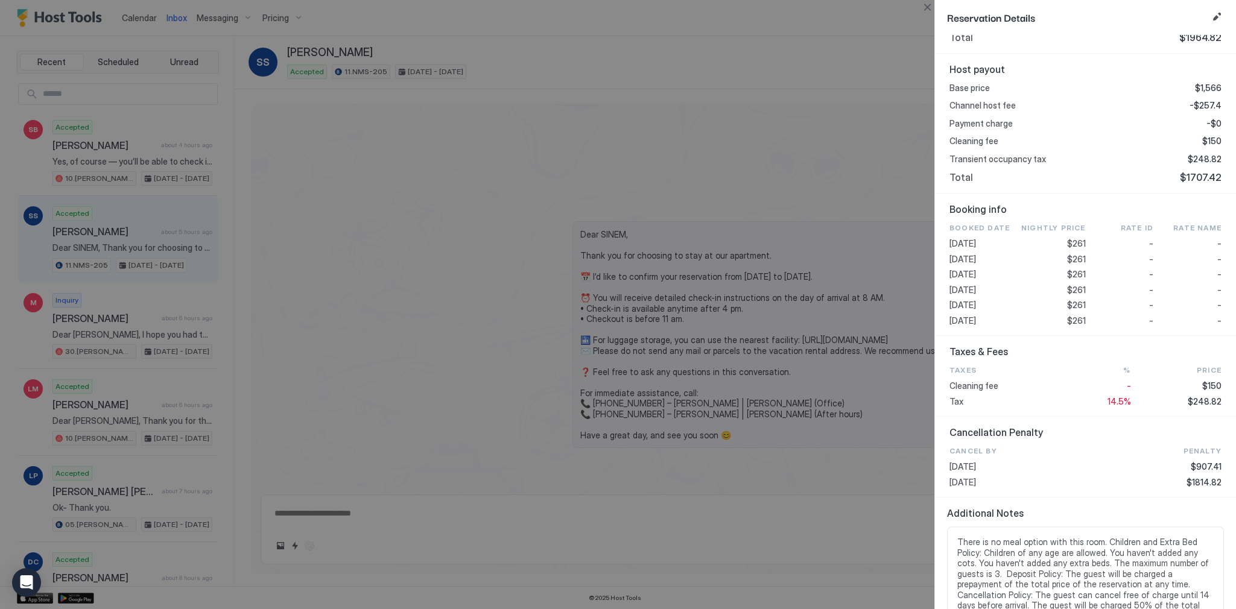
click at [478, 201] on div at bounding box center [618, 304] width 1236 height 609
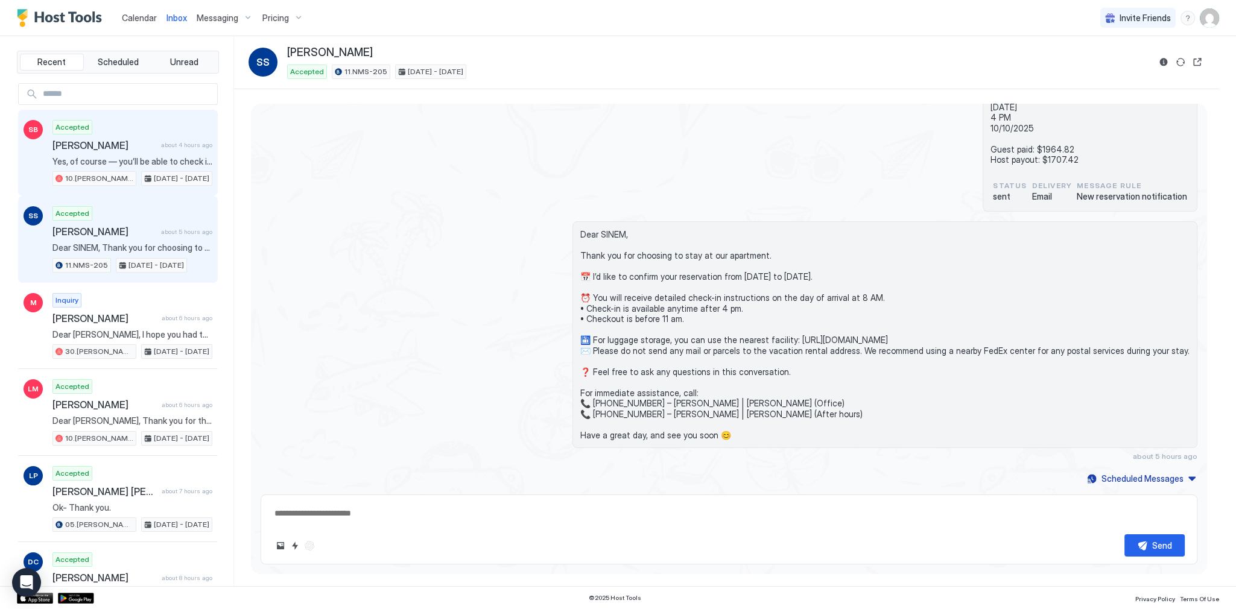
click at [145, 133] on div "Accepted [PERSON_NAME] about 4 hours ago Yes, of course — you’ll be able to che…" at bounding box center [132, 153] width 160 height 66
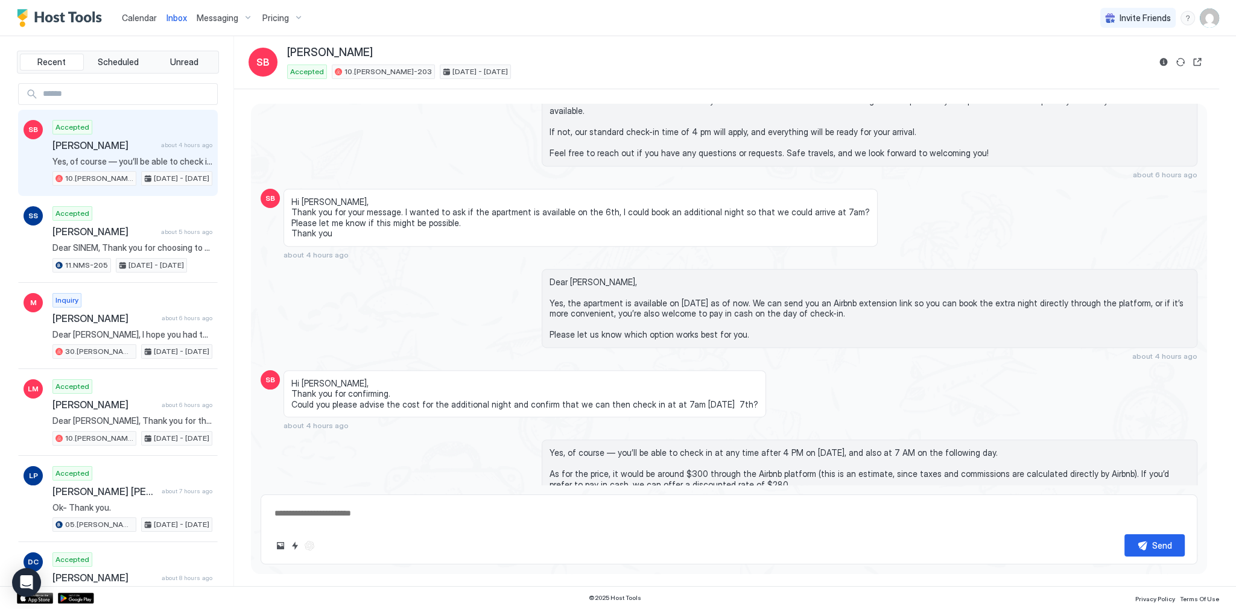
scroll to position [1064, 0]
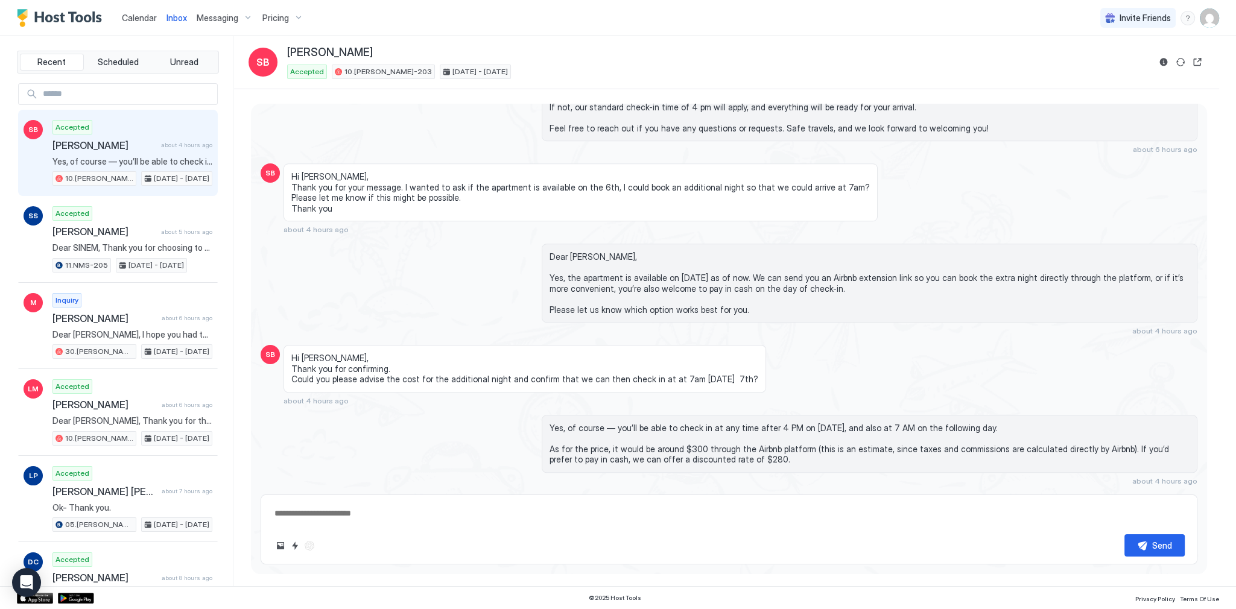
click at [155, 17] on span "Calendar" at bounding box center [139, 18] width 35 height 10
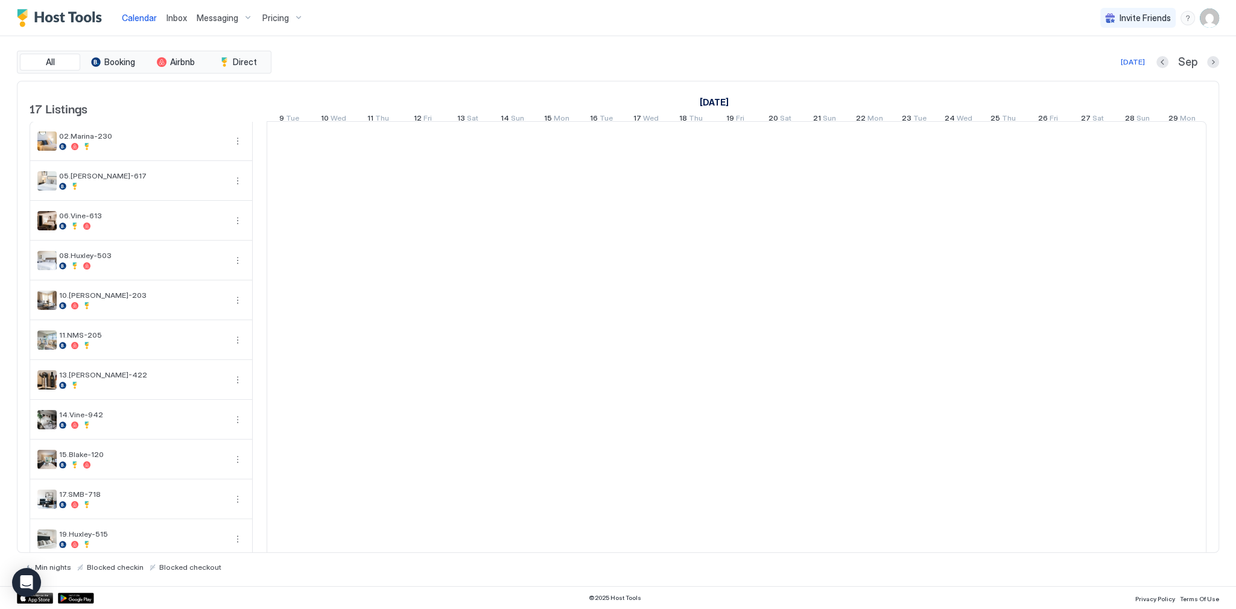
scroll to position [0, 670]
click at [445, 62] on div "[DATE] Sep" at bounding box center [747, 62] width 946 height 14
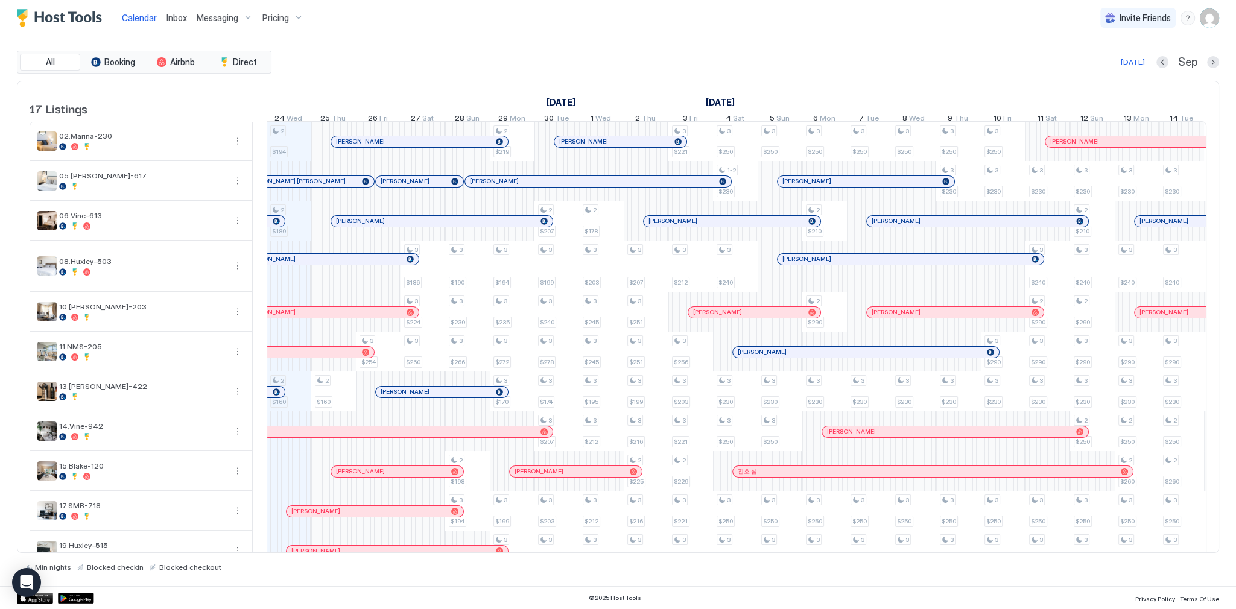
click at [700, 53] on div "All Booking Airbnb Direct [DATE] Sep" at bounding box center [618, 62] width 1203 height 23
click at [182, 18] on span "Inbox" at bounding box center [177, 18] width 21 height 10
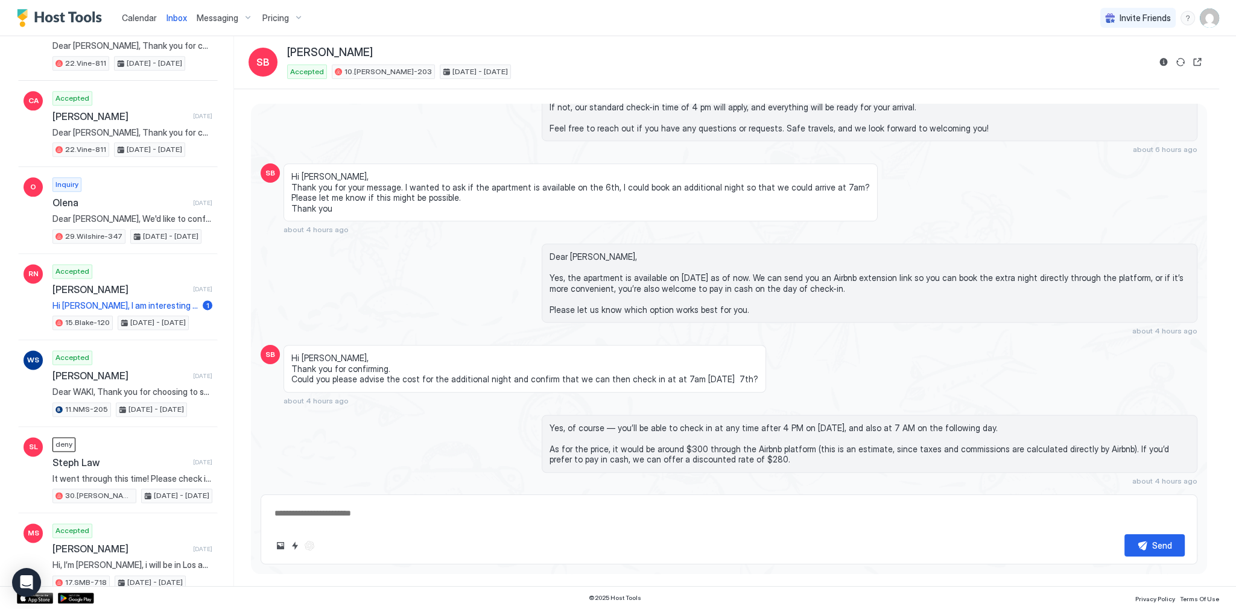
scroll to position [2124, 0]
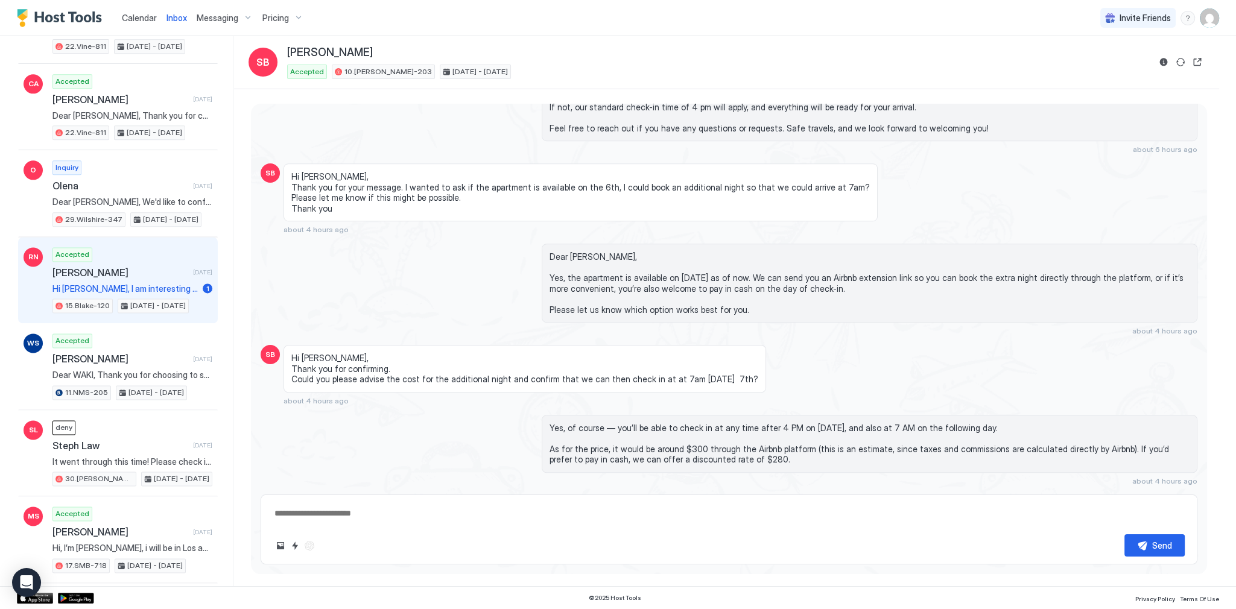
click at [154, 261] on div "Accepted [PERSON_NAME] [DATE] Hi Serg, I am interesting in staying in your apar…" at bounding box center [132, 280] width 160 height 66
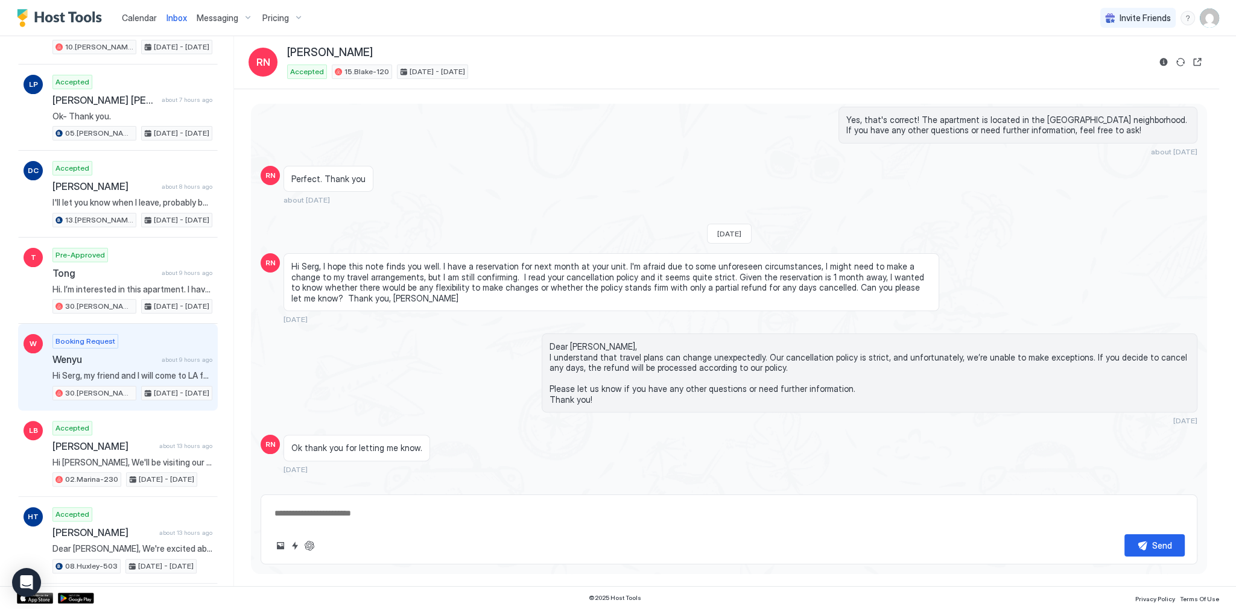
scroll to position [386, 0]
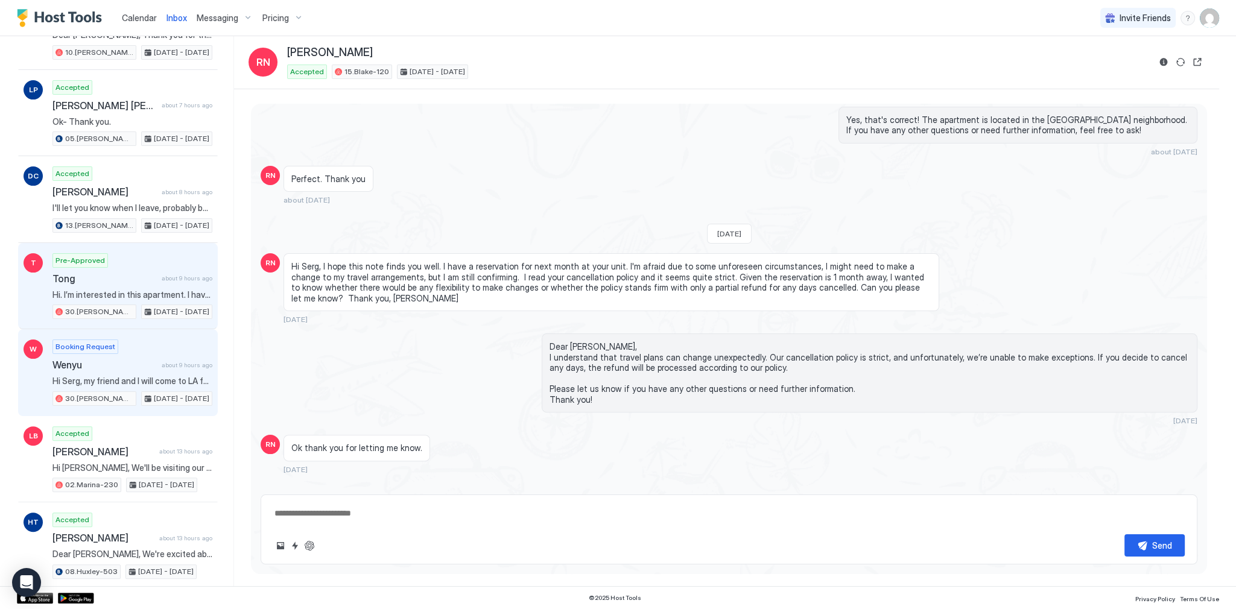
click at [117, 279] on span "Tong" at bounding box center [104, 279] width 104 height 12
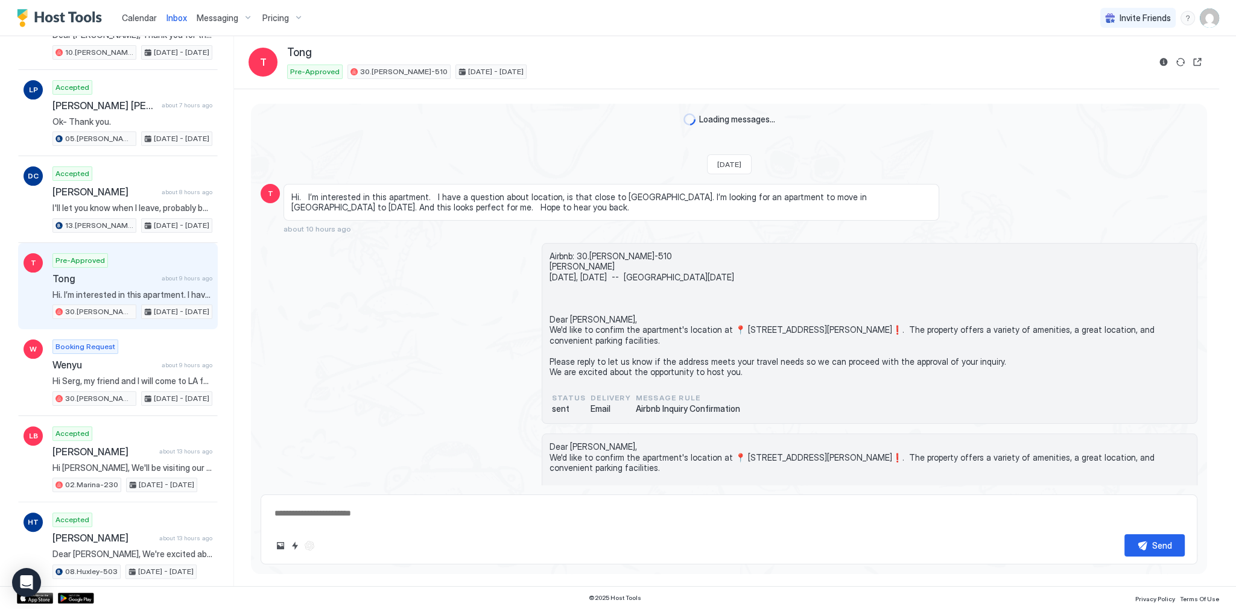
scroll to position [97, 0]
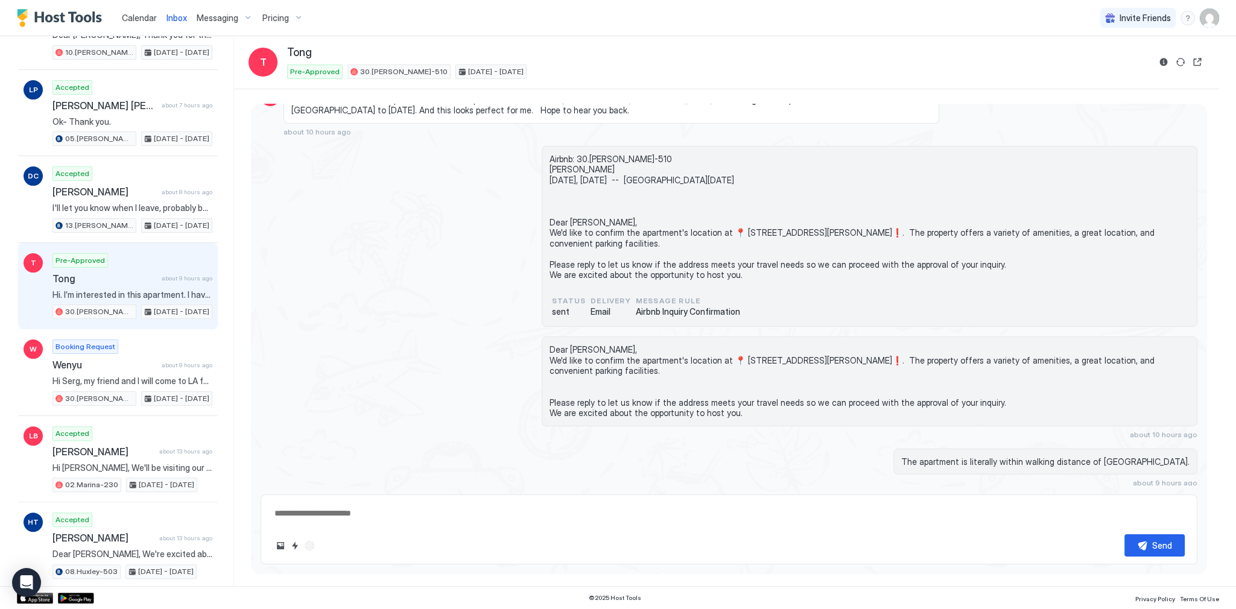
click at [446, 521] on textarea at bounding box center [729, 514] width 912 height 22
click at [373, 517] on textarea "To enrich screen reader interactions, please activate Accessibility in Grammarl…" at bounding box center [729, 514] width 912 height 22
paste textarea "**********"
type textarea "*"
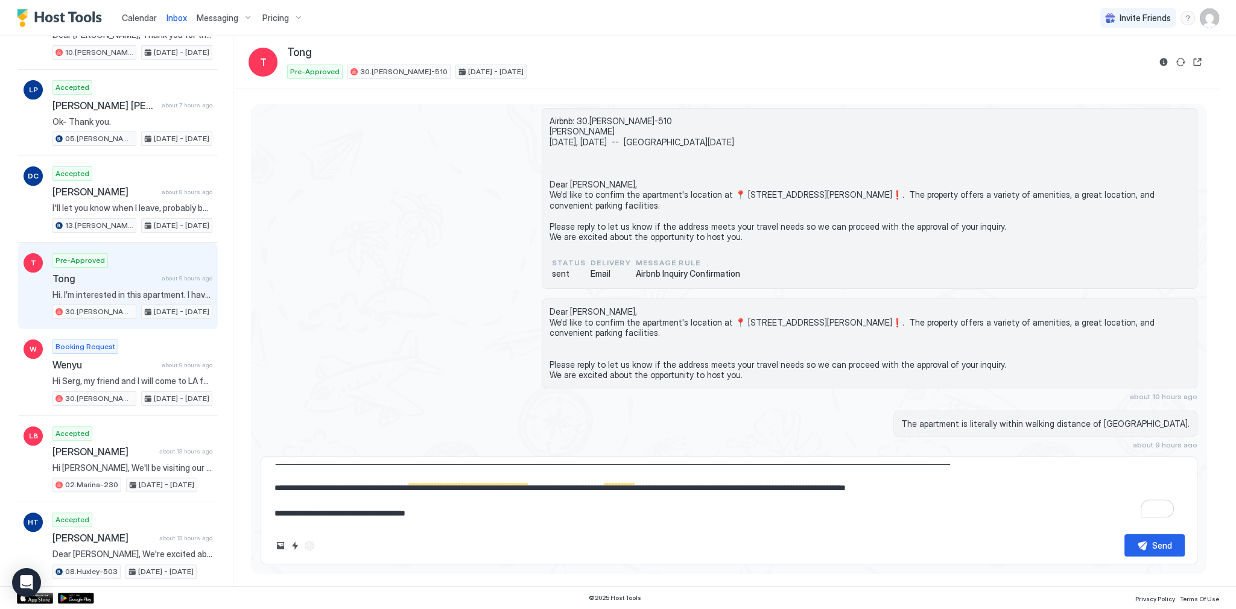
scroll to position [63, 0]
type textarea "**********"
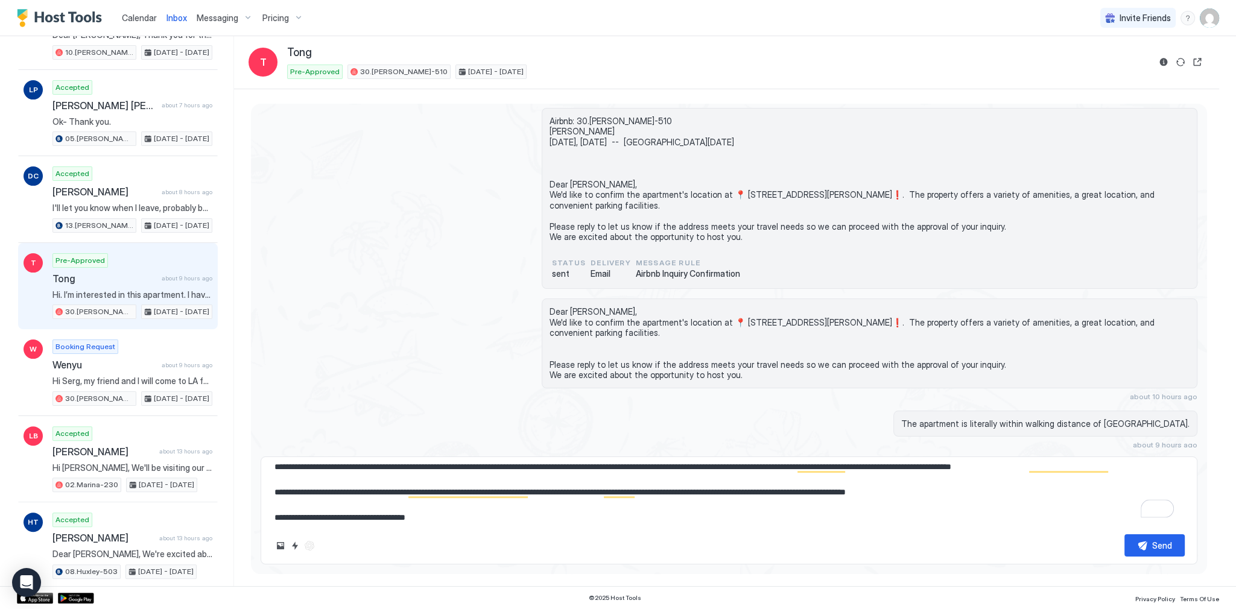
scroll to position [0, 0]
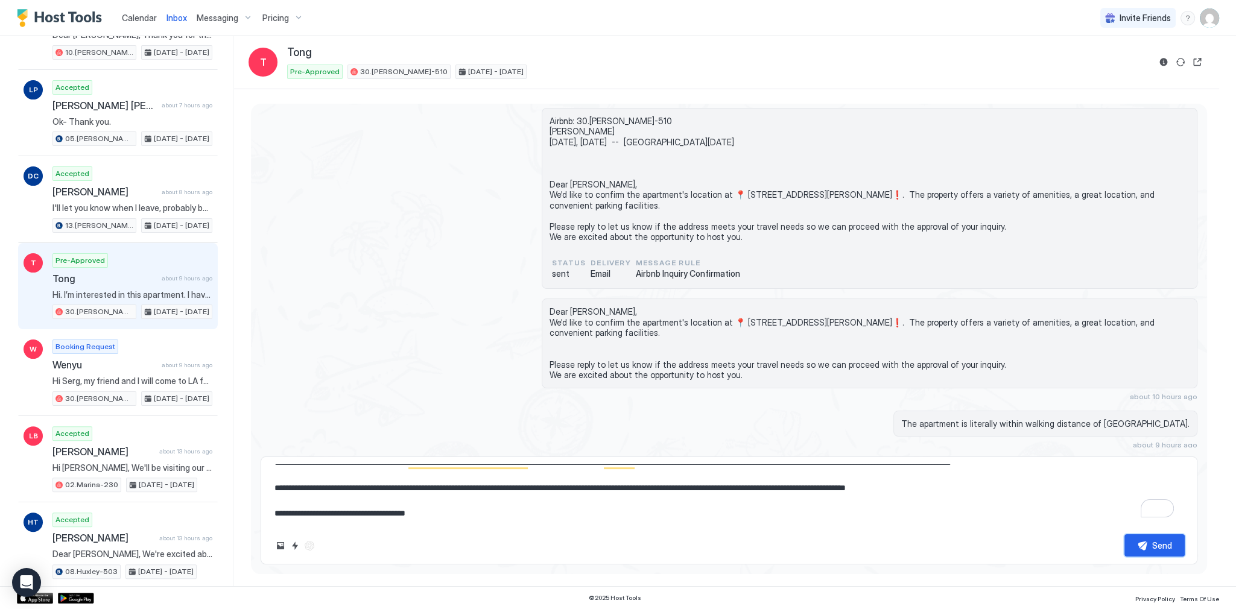
click at [1155, 543] on div "Send" at bounding box center [1162, 545] width 20 height 13
type textarea "*"
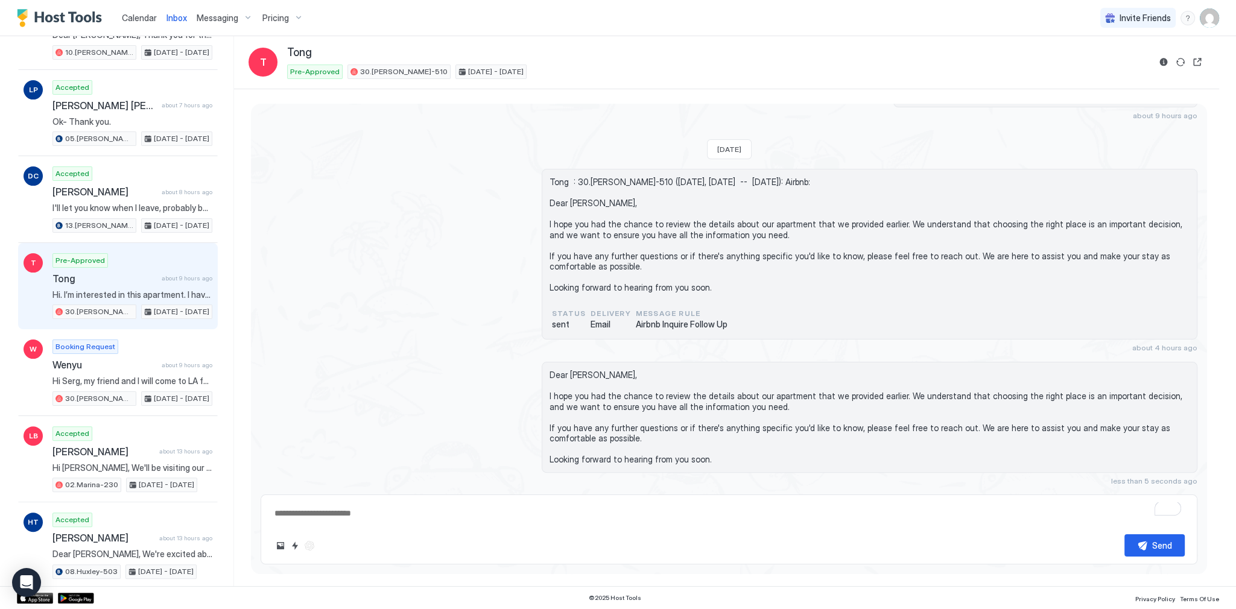
click at [647, 300] on div "status sent Delivery Email Message Rule Airbnb Inquire Follow Up" at bounding box center [870, 316] width 640 height 32
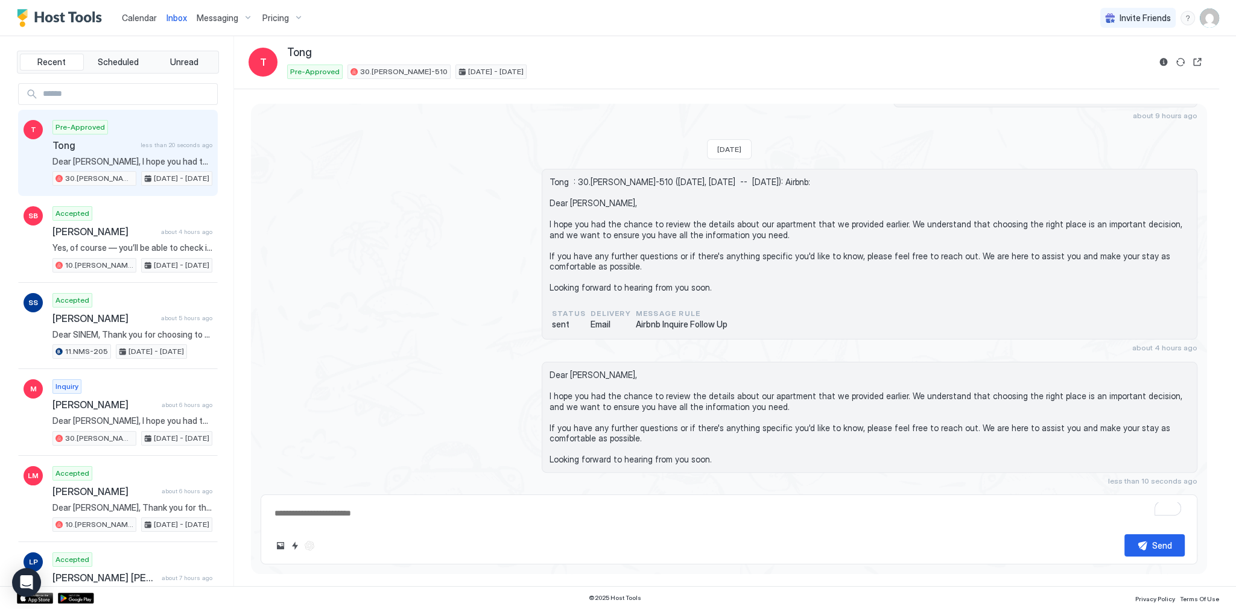
type textarea "*"
drag, startPoint x: 526, startPoint y: 140, endPoint x: 466, endPoint y: 130, distance: 59.9
click at [523, 140] on div "Loading messages... [DATE] T Hi. I’m interested in this apartment. I have a que…" at bounding box center [729, 62] width 956 height 847
click at [125, 15] on span "Calendar" at bounding box center [139, 18] width 35 height 10
